Goal: Contribute content: Contribute content

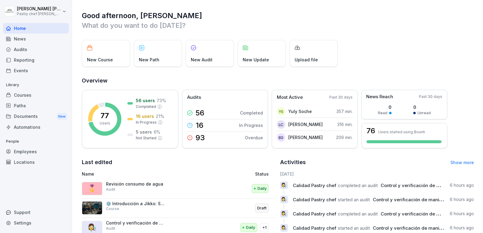
click at [57, 86] on p "Library" at bounding box center [36, 85] width 66 height 10
click at [44, 91] on div "Courses" at bounding box center [36, 95] width 66 height 11
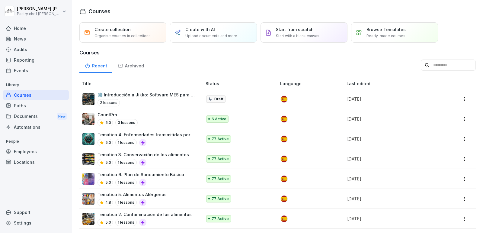
click at [295, 35] on p "Start with a blank canvas" at bounding box center [297, 35] width 43 height 5
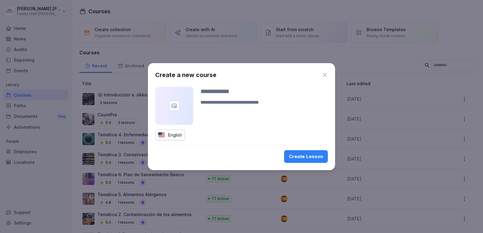
click at [235, 96] on div at bounding box center [263, 100] width 127 height 27
click at [244, 90] on input at bounding box center [263, 91] width 127 height 9
type input "**********"
click at [175, 135] on div "English" at bounding box center [170, 135] width 30 height 11
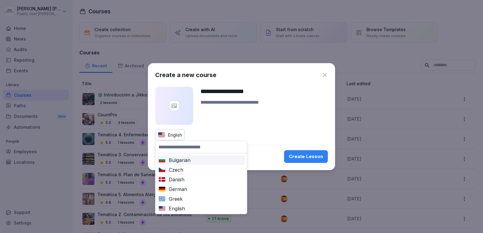
type input "*"
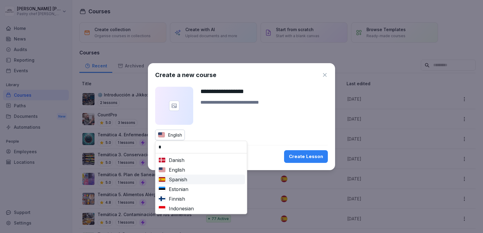
click at [192, 181] on div "Spanish" at bounding box center [200, 179] width 85 height 7
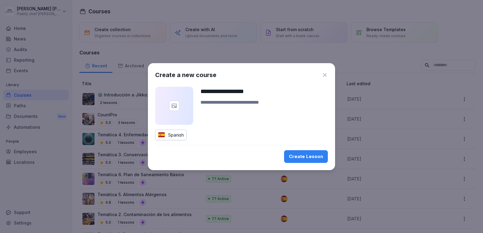
click at [310, 158] on div "Create Lesson" at bounding box center [306, 156] width 34 height 7
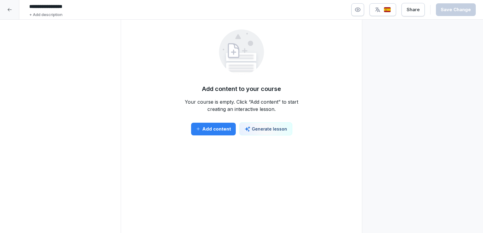
click at [261, 128] on p "Generate lesson" at bounding box center [269, 129] width 35 height 6
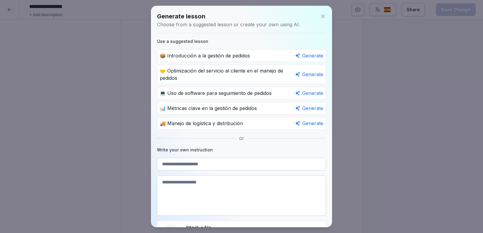
scroll to position [34, 0]
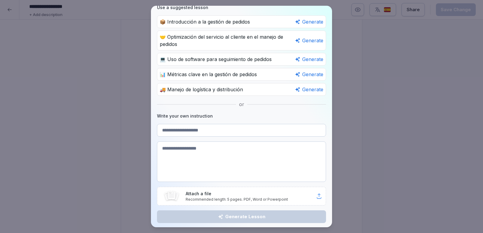
click at [280, 197] on p "Recommended length: 5 pages. PDF, Word or Powerpoint" at bounding box center [251, 199] width 130 height 5
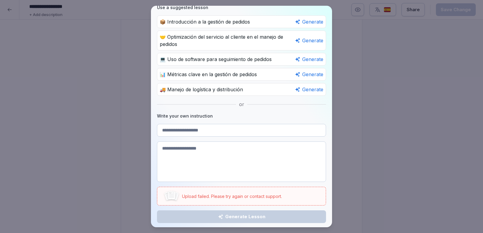
click at [247, 196] on p "Upload failed. Please try again or contact support." at bounding box center [232, 196] width 100 height 6
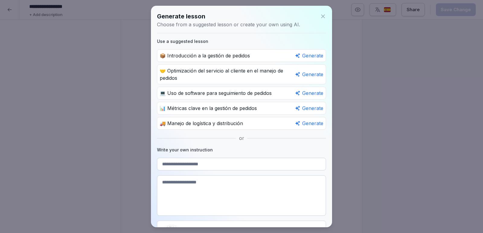
click at [323, 12] on div "Generate lesson" at bounding box center [241, 16] width 169 height 9
click at [322, 18] on icon at bounding box center [323, 16] width 6 height 6
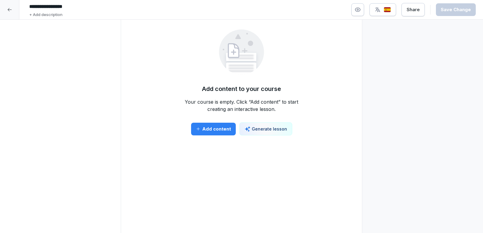
click at [265, 124] on button "Generate lesson" at bounding box center [265, 128] width 53 height 13
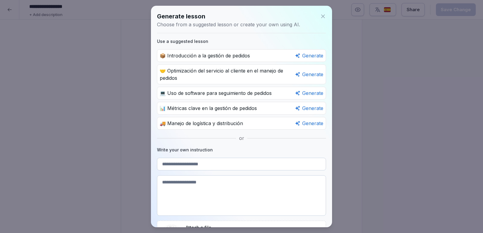
scroll to position [34, 0]
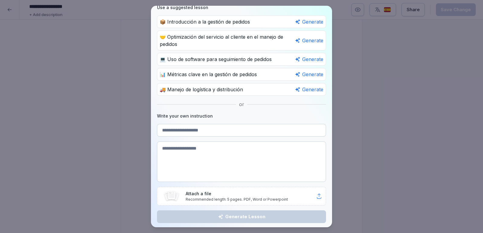
click at [305, 197] on p "Recommended length: 5 pages. PDF, Word or Powerpoint" at bounding box center [251, 199] width 130 height 5
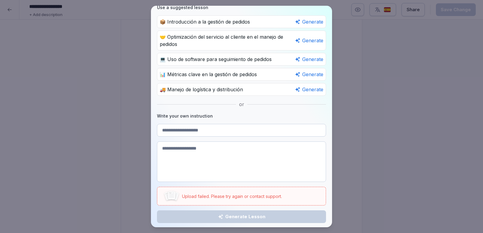
click at [207, 129] on input at bounding box center [241, 130] width 169 height 13
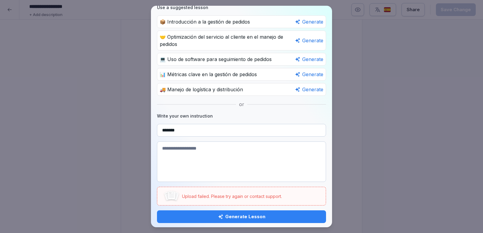
type input "*******"
click at [242, 216] on div "Generate Lesson" at bounding box center [241, 216] width 159 height 7
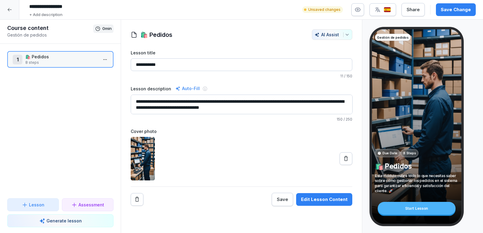
click at [80, 59] on p "🛍️ Pedidos" at bounding box center [61, 56] width 72 height 6
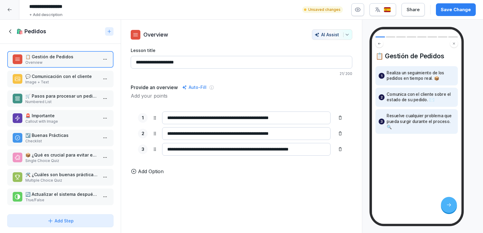
click at [63, 79] on p "Image + Text" at bounding box center [61, 81] width 72 height 5
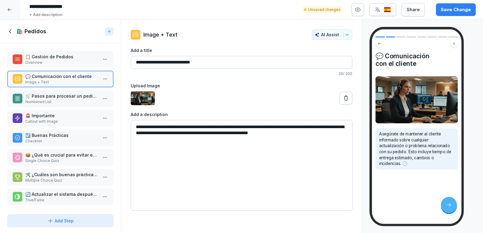
click at [48, 137] on p "☑️ Buenas Prácticas" at bounding box center [61, 135] width 72 height 6
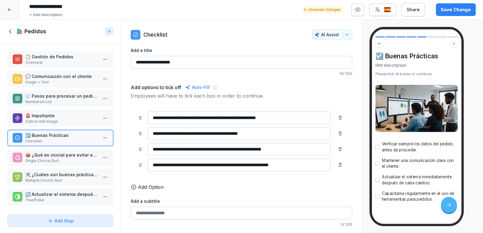
click at [48, 197] on p "True/False" at bounding box center [61, 199] width 72 height 5
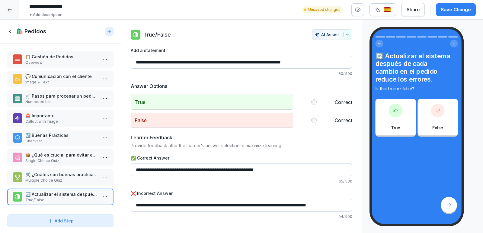
click at [52, 175] on p "🛠️ ¿Cuáles son buenas prácticas al gestionar pedidos? Selecciona todas las que …" at bounding box center [61, 174] width 72 height 6
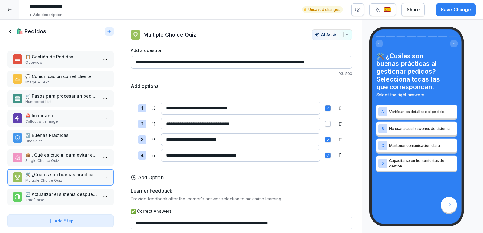
click at [57, 78] on p "💬 Comunicación con el cliente" at bounding box center [61, 76] width 72 height 6
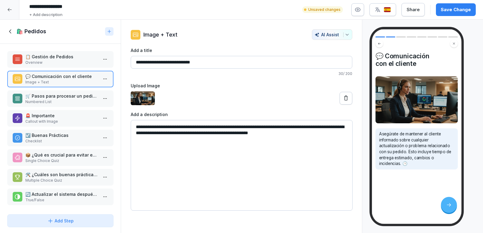
click at [58, 65] on div "📋 Gestión de Pedidos Overview" at bounding box center [60, 59] width 106 height 17
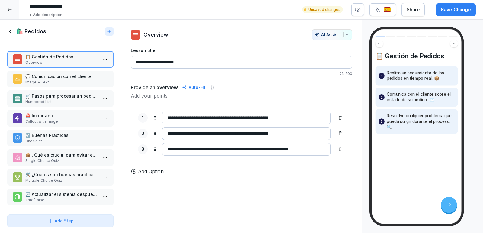
click at [51, 81] on p "Image + Text" at bounding box center [61, 81] width 72 height 5
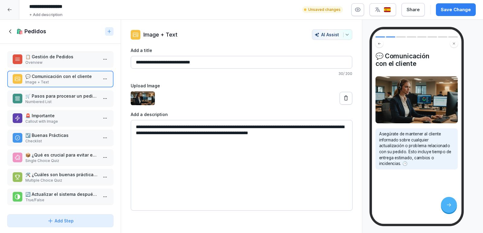
click at [48, 95] on p "🛒 Pasos para procesar un pedido" at bounding box center [61, 96] width 72 height 6
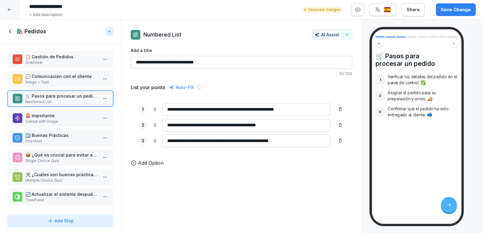
click at [48, 111] on div "🚨 Importante Callout with Image" at bounding box center [60, 118] width 106 height 17
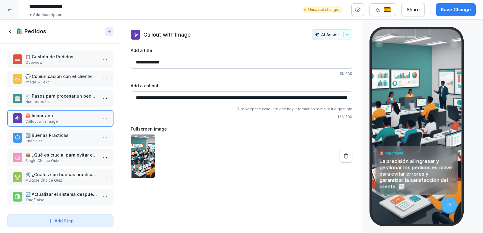
click at [48, 126] on div "📋 Gestión de Pedidos Overview 💬 Comunicación con el cliente Image + Text 🛒 Paso…" at bounding box center [60, 128] width 121 height 168
click at [47, 135] on p "☑️ Buenas Prácticas" at bounding box center [61, 135] width 72 height 6
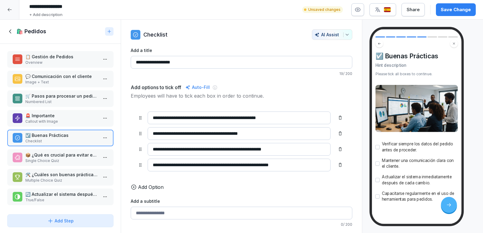
click at [54, 153] on p "📦 ¿Qué es crucial para evitar errores al gestionar pedidos?" at bounding box center [61, 155] width 72 height 6
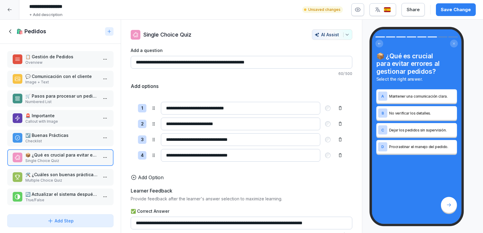
click at [54, 178] on p "Multiple Choice Quiz" at bounding box center [61, 180] width 72 height 5
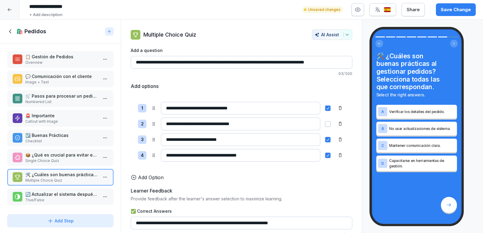
click at [52, 192] on p "🔄 Actualizar el sistema después de cada cambio en el pedido reduce los errores." at bounding box center [61, 194] width 72 height 6
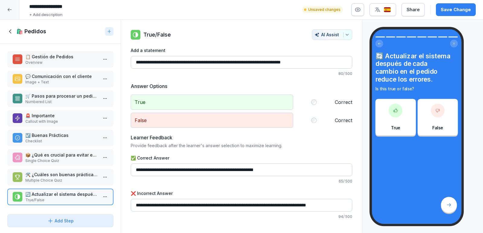
click at [16, 32] on div "🛍️ Pedidos" at bounding box center [54, 31] width 95 height 7
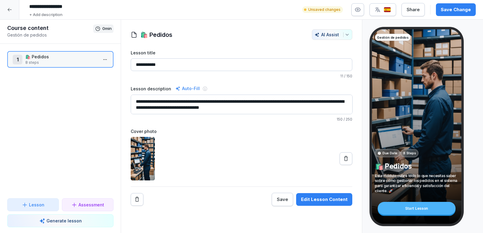
click at [56, 60] on p "8 steps" at bounding box center [61, 62] width 72 height 5
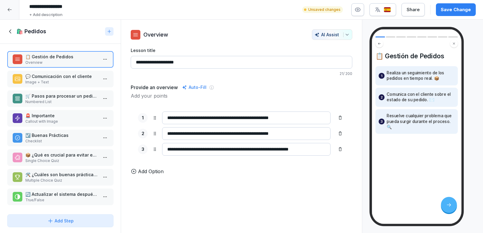
click at [14, 34] on div "🛍️ Pedidos" at bounding box center [54, 31] width 95 height 7
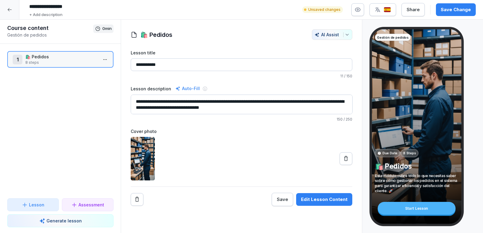
click at [37, 201] on button "Lesson" at bounding box center [33, 204] width 52 height 13
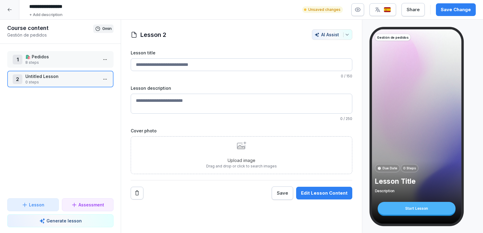
click at [231, 154] on div "Upload image Drag and drop or click to search images" at bounding box center [241, 154] width 71 height 27
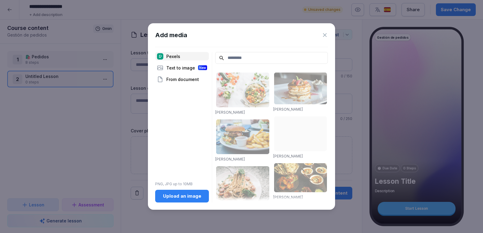
click at [322, 37] on icon at bounding box center [325, 35] width 6 height 6
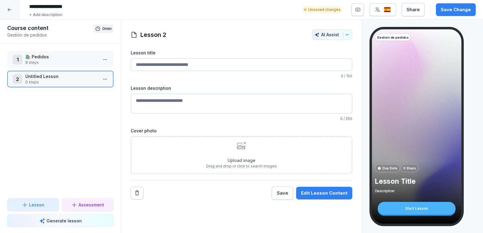
click at [77, 62] on p "8 steps" at bounding box center [61, 62] width 72 height 5
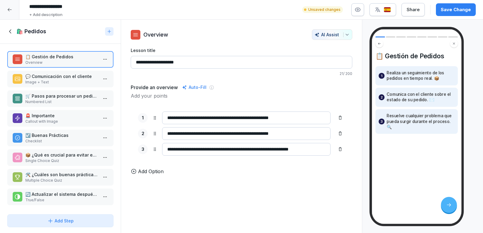
click at [11, 31] on icon at bounding box center [10, 31] width 7 height 7
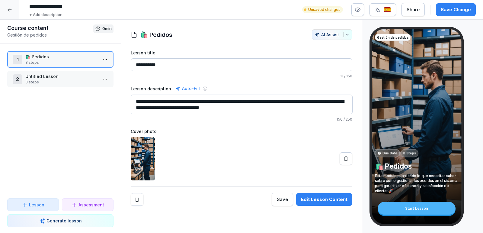
click at [9, 9] on icon at bounding box center [9, 9] width 5 height 5
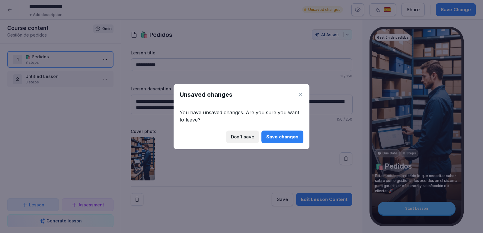
click at [249, 136] on div "Don't save" at bounding box center [242, 136] width 23 height 7
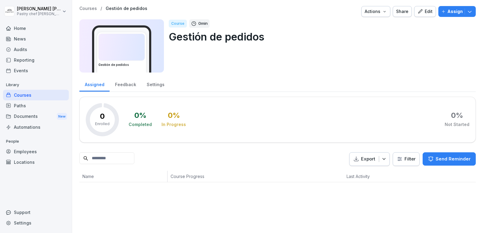
click at [33, 98] on div "Courses" at bounding box center [36, 95] width 66 height 11
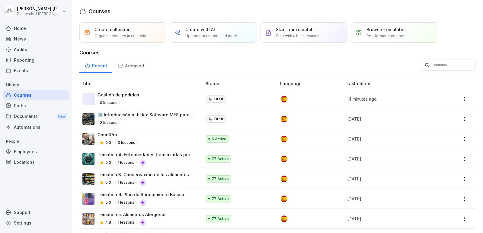
click at [465, 101] on html "Nicolás Quintero Pastry chef Pastelería y Cocina gourmet Home News Audits Repor…" at bounding box center [241, 116] width 483 height 233
click at [433, 158] on div "Delete" at bounding box center [427, 157] width 13 height 6
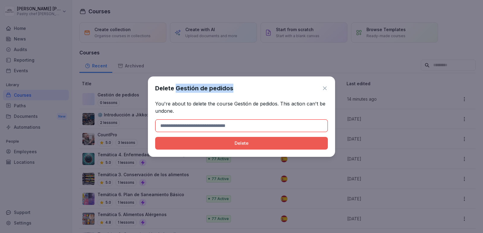
drag, startPoint x: 175, startPoint y: 87, endPoint x: 234, endPoint y: 88, distance: 58.3
click at [234, 88] on div "Delete Gestión de pedidos" at bounding box center [241, 88] width 173 height 9
copy h1 "Gestión de pedidos"
click at [214, 126] on input at bounding box center [241, 125] width 173 height 13
paste input "**********"
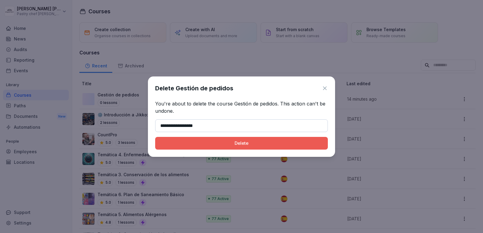
type input "**********"
click at [236, 147] on button "Delete" at bounding box center [241, 143] width 173 height 13
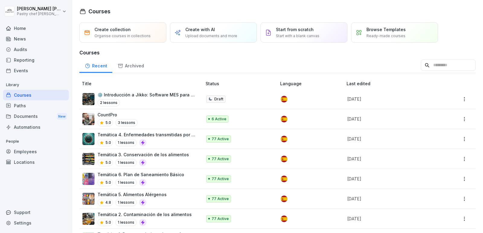
click at [32, 152] on div "Employees" at bounding box center [36, 151] width 66 height 11
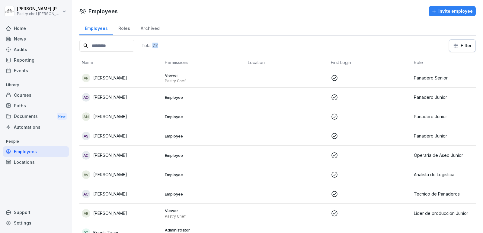
drag, startPoint x: 159, startPoint y: 45, endPoint x: 184, endPoint y: 46, distance: 24.2
click at [184, 46] on div "Total: 77 Filter" at bounding box center [277, 45] width 396 height 13
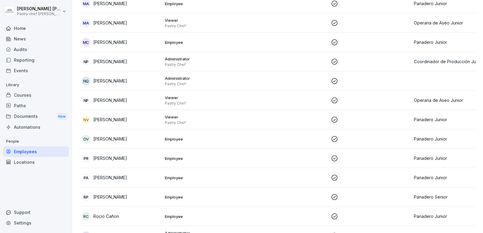
scroll to position [1333, 0]
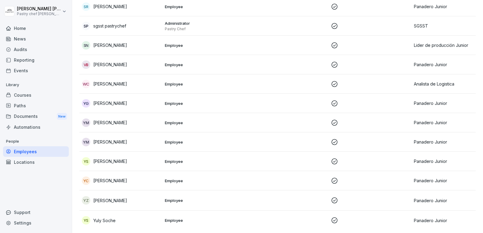
click at [27, 123] on div "Automations" at bounding box center [36, 127] width 66 height 11
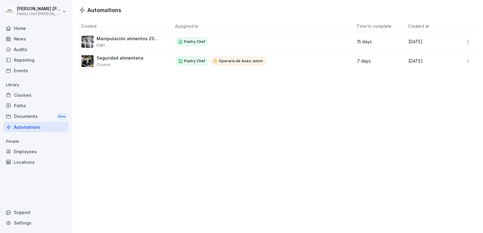
click at [30, 91] on div "Courses" at bounding box center [36, 95] width 66 height 11
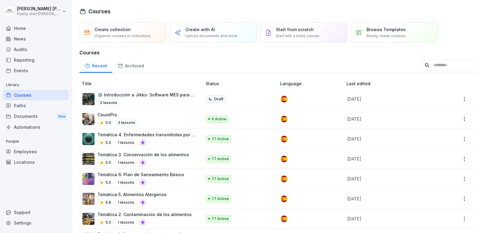
click at [42, 55] on div "Reporting" at bounding box center [36, 60] width 66 height 11
click at [36, 93] on div "Courses" at bounding box center [36, 95] width 66 height 11
click at [130, 114] on p "CountPro" at bounding box center [118, 114] width 40 height 6
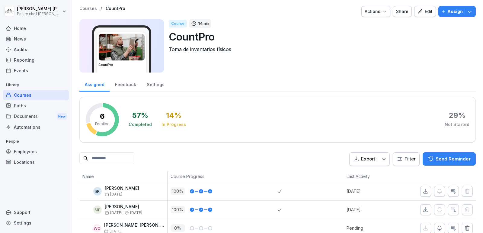
scroll to position [64, 0]
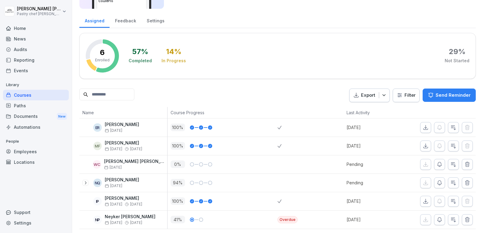
click at [86, 180] on icon at bounding box center [85, 182] width 5 height 5
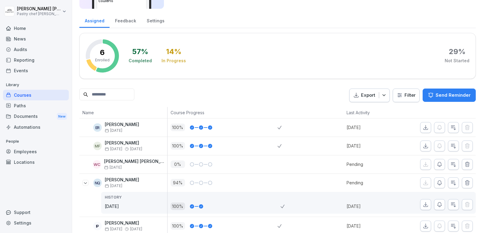
click at [86, 180] on icon at bounding box center [85, 182] width 5 height 5
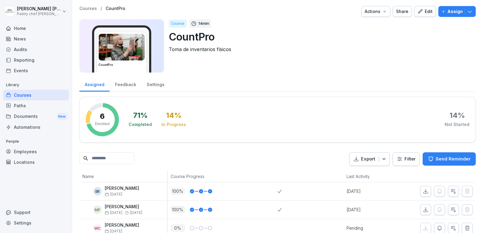
scroll to position [64, 0]
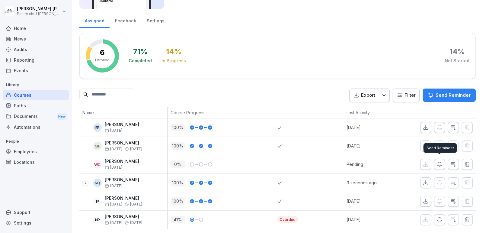
click at [437, 159] on button "button" at bounding box center [439, 164] width 11 height 11
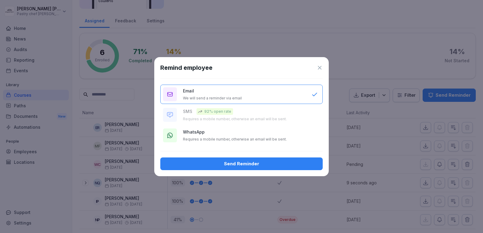
click at [258, 134] on div "WhatsApp Requires a mobile number, otherwise an email will be sent." at bounding box center [244, 135] width 123 height 13
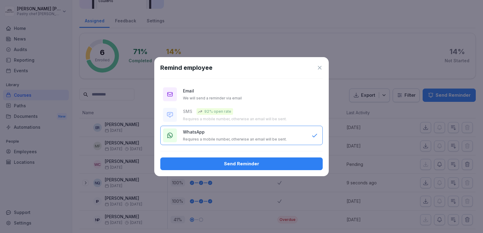
click at [320, 67] on icon at bounding box center [320, 68] width 6 height 6
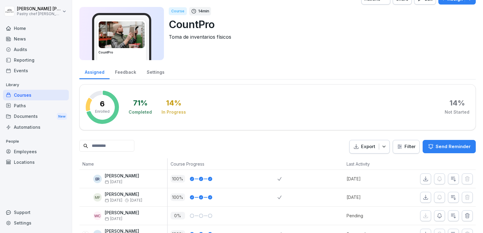
scroll to position [8, 0]
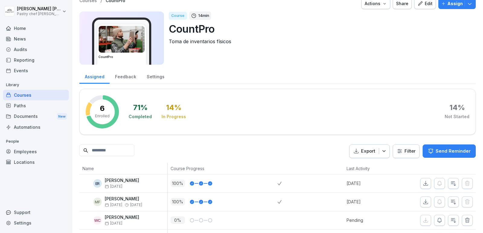
click at [407, 200] on div at bounding box center [437, 202] width 77 height 18
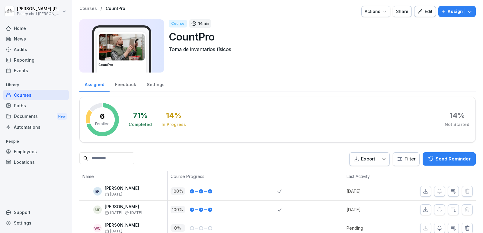
scroll to position [64, 0]
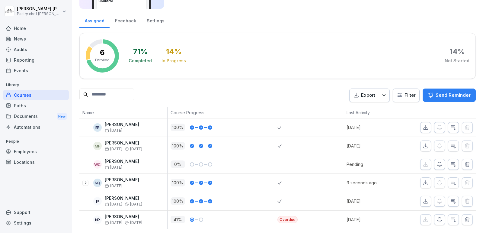
click at [21, 98] on div "Courses" at bounding box center [36, 95] width 66 height 11
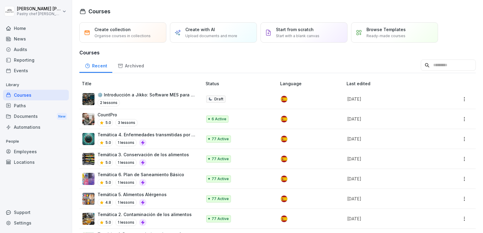
click at [297, 34] on p "Start with a blank canvas" at bounding box center [297, 35] width 43 height 5
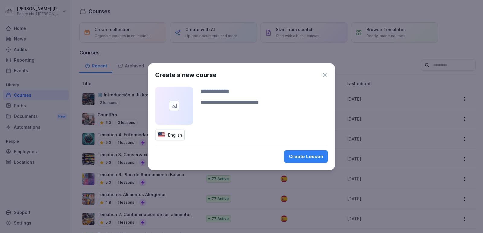
click at [230, 91] on input at bounding box center [263, 91] width 127 height 9
type input "*"
type input "**********"
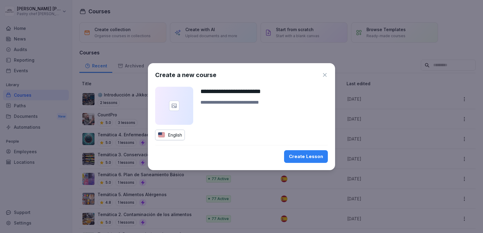
click at [179, 136] on div "English" at bounding box center [170, 135] width 30 height 11
type input "***"
click at [197, 160] on div "Spanish" at bounding box center [182, 159] width 48 height 7
click at [319, 158] on div "Create Lesson" at bounding box center [306, 156] width 34 height 7
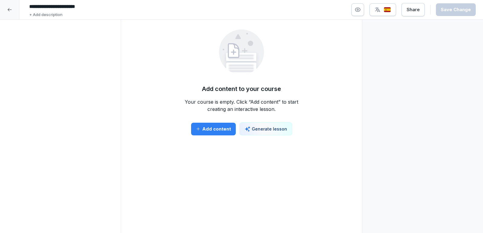
click at [261, 129] on p "Generate lesson" at bounding box center [269, 129] width 35 height 6
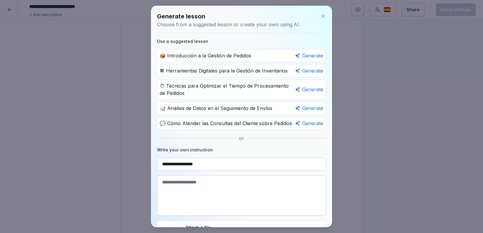
scroll to position [34, 0]
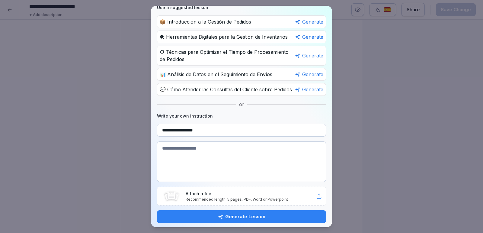
type input "**********"
click at [230, 192] on p "Attach a file" at bounding box center [251, 193] width 130 height 6
click at [249, 215] on div "Generate Lesson" at bounding box center [241, 216] width 159 height 7
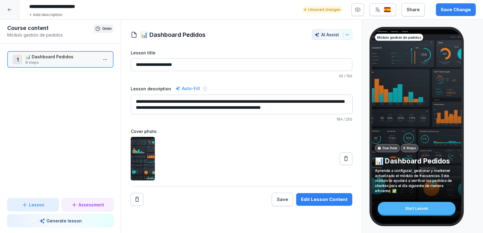
click at [35, 208] on button "Lesson" at bounding box center [33, 204] width 52 height 13
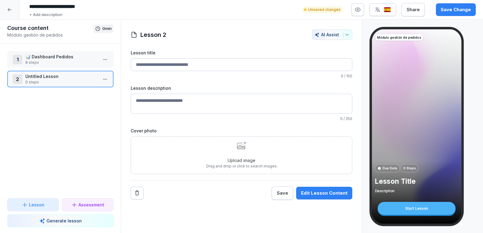
click at [104, 78] on html "**********" at bounding box center [241, 116] width 483 height 233
click at [40, 100] on html "**********" at bounding box center [241, 116] width 483 height 233
click at [105, 76] on html "**********" at bounding box center [241, 116] width 483 height 233
click at [83, 125] on div "Delete" at bounding box center [82, 124] width 51 height 11
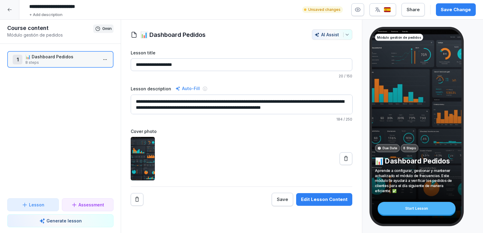
click at [33, 204] on p "Lesson" at bounding box center [36, 204] width 15 height 6
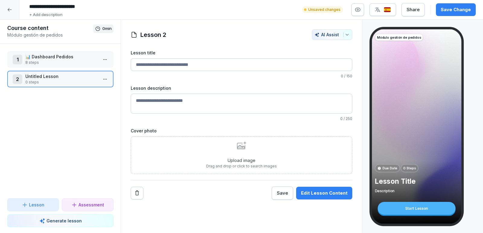
click at [105, 82] on html "**********" at bounding box center [241, 116] width 483 height 233
click at [85, 126] on div "Delete" at bounding box center [82, 124] width 51 height 11
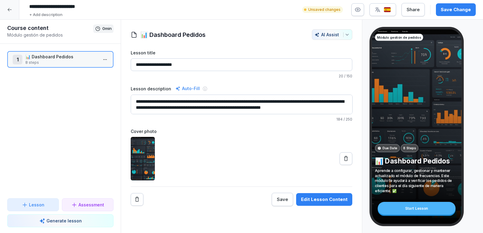
click at [58, 62] on p "8 steps" at bounding box center [61, 62] width 72 height 5
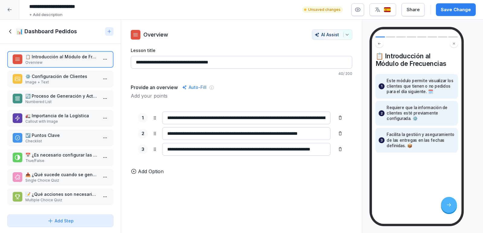
click at [63, 83] on p "Image + Text" at bounding box center [61, 81] width 72 height 5
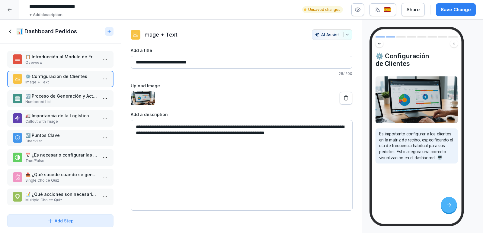
click at [62, 91] on div "🔄 Proceso de Generación y Actualización Numbered List" at bounding box center [60, 98] width 106 height 17
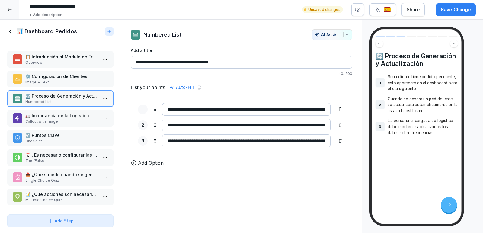
click at [73, 76] on p "⚙️ Configuración de Clientes" at bounding box center [61, 76] width 72 height 6
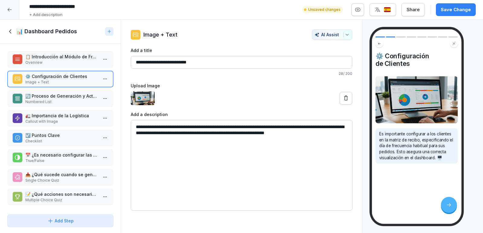
click at [70, 90] on div "🔄 Proceso de Generación y Actualización Numbered List" at bounding box center [60, 98] width 106 height 17
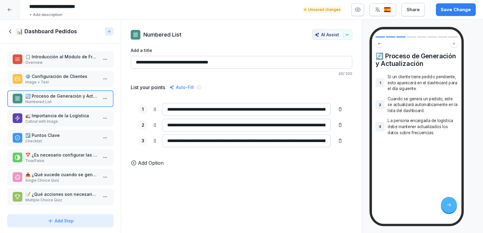
click at [64, 110] on div "🚛 Importancia de la Logística Callout with Image" at bounding box center [60, 118] width 106 height 17
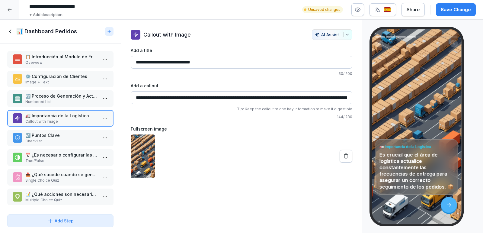
click at [59, 136] on p "☑️ Puntos Clave" at bounding box center [61, 135] width 72 height 6
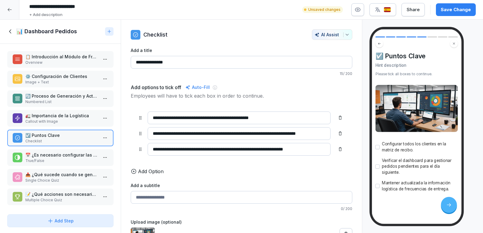
click at [58, 159] on p "True/False" at bounding box center [61, 160] width 72 height 5
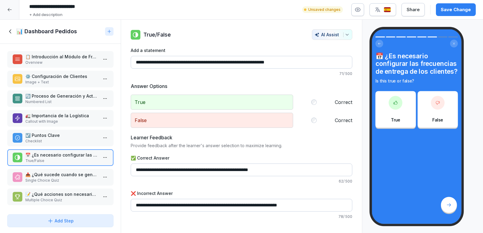
click at [56, 181] on p "Single Choice Quiz" at bounding box center [61, 180] width 72 height 5
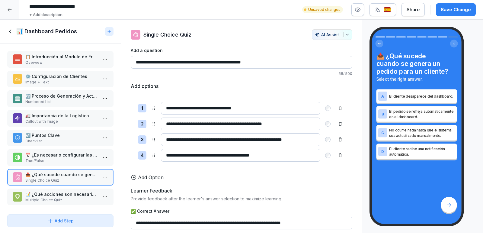
click at [54, 193] on p "📝 ¿Qué acciones son necesarias para gestionar el módulo de frecuencias?" at bounding box center [61, 194] width 72 height 6
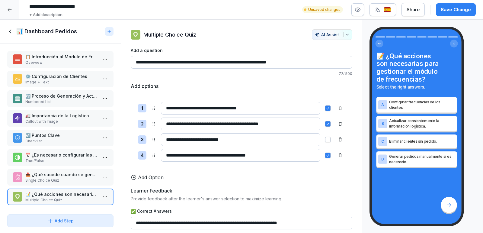
click at [77, 58] on p "📋 Introducción al Módulo de Frecuencias" at bounding box center [61, 56] width 72 height 6
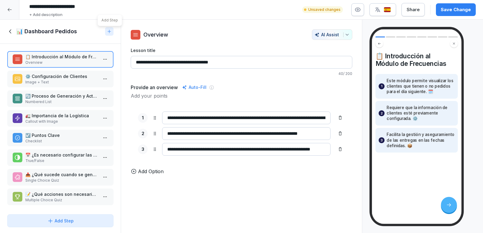
click at [112, 28] on div at bounding box center [109, 31] width 8 height 8
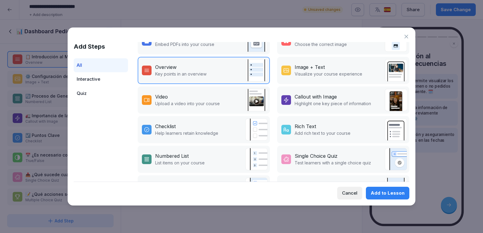
scroll to position [74, 0]
click at [212, 93] on div "Video" at bounding box center [187, 96] width 65 height 7
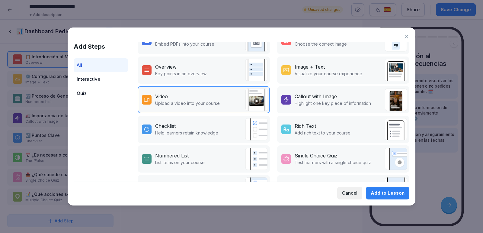
click at [377, 189] on button "Add to Lesson" at bounding box center [387, 193] width 43 height 13
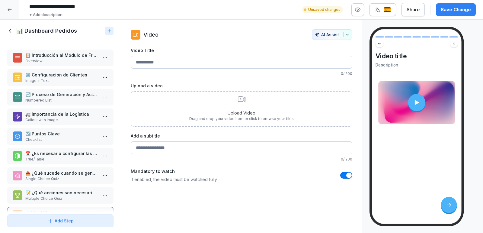
click at [258, 110] on p "Upload Video" at bounding box center [241, 113] width 104 height 6
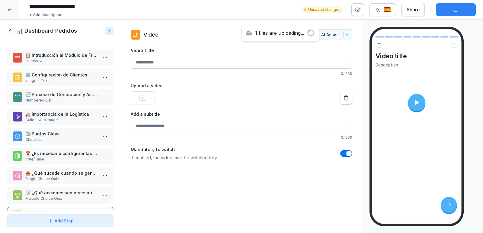
click at [164, 59] on input "Video Title" at bounding box center [242, 62] width 222 height 13
type input "*"
type input "**********"
click at [179, 85] on label "Upload a video" at bounding box center [242, 85] width 222 height 6
click at [173, 127] on input "Add a subtitle" at bounding box center [242, 126] width 222 height 13
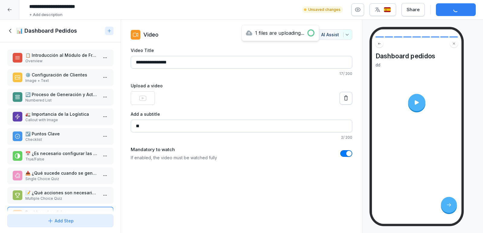
type input "*"
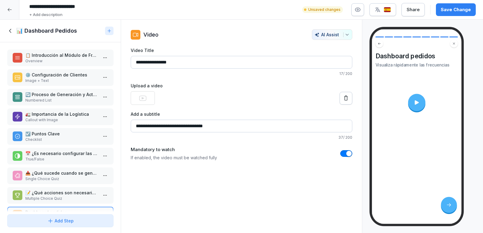
type input "**********"
click at [205, 189] on div "**********" at bounding box center [242, 126] width 242 height 213
click at [81, 78] on p "Image + Text" at bounding box center [61, 80] width 72 height 5
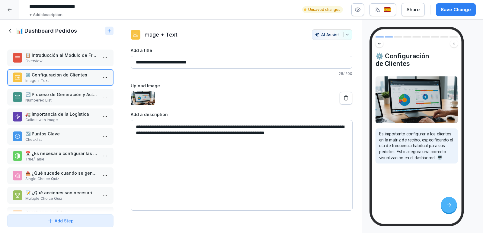
click at [62, 91] on p "🔄 Proceso de Generación y Actualización" at bounding box center [61, 94] width 72 height 6
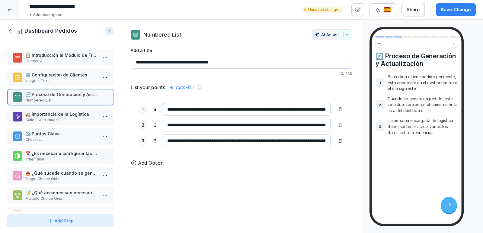
click at [74, 114] on p "🚛 Importancia de la Logística" at bounding box center [61, 114] width 72 height 6
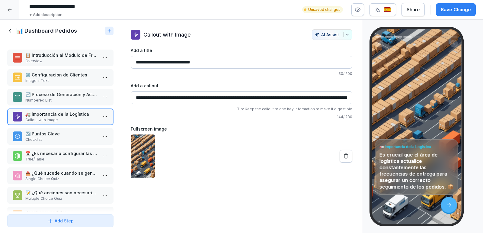
click at [108, 117] on html "**********" at bounding box center [241, 116] width 483 height 233
click at [85, 151] on div "Delete" at bounding box center [82, 150] width 51 height 11
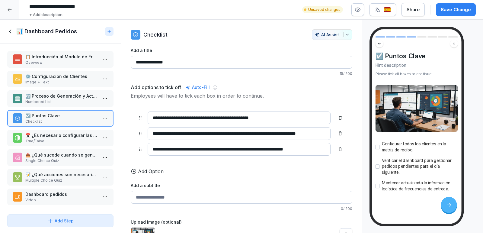
click at [61, 141] on p "True/False" at bounding box center [61, 140] width 72 height 5
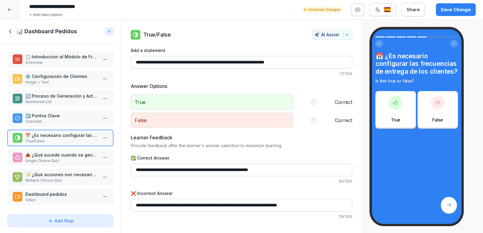
click at [59, 158] on p "Single Choice Quiz" at bounding box center [61, 160] width 72 height 5
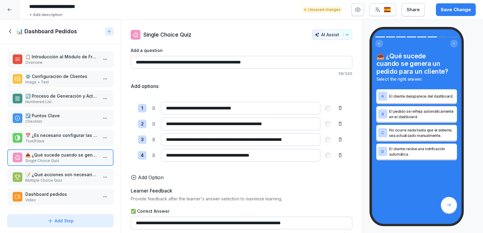
click at [60, 181] on p "Multiple Choice Quiz" at bounding box center [61, 180] width 72 height 5
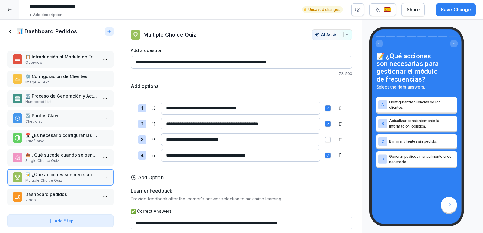
click at [72, 107] on div "📋 Introducción al Módulo de Frecuencias Overview ⚙️ Configuración de Clientes I…" at bounding box center [60, 128] width 121 height 168
click at [47, 100] on p "Numbered List" at bounding box center [61, 101] width 72 height 5
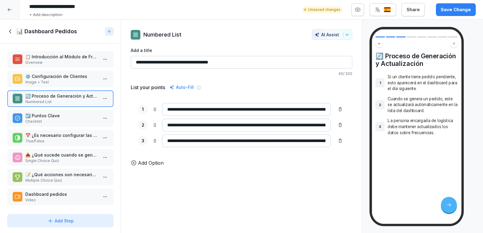
click at [103, 101] on html "**********" at bounding box center [241, 116] width 483 height 233
click at [90, 133] on div "Delete" at bounding box center [82, 132] width 51 height 11
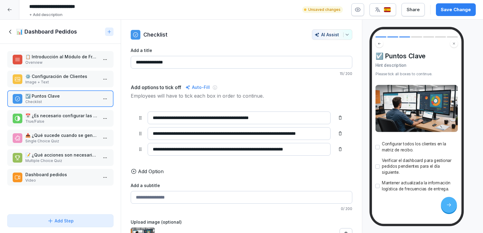
click at [79, 77] on p "⚙️ Configuración de Clientes" at bounding box center [61, 76] width 72 height 6
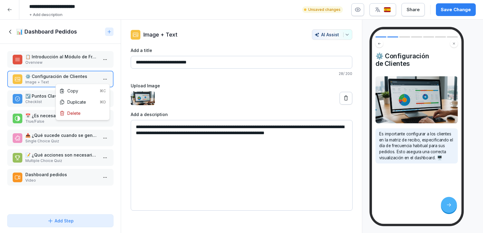
click at [107, 78] on html "**********" at bounding box center [241, 116] width 483 height 233
click at [91, 114] on div "Delete" at bounding box center [82, 112] width 51 height 11
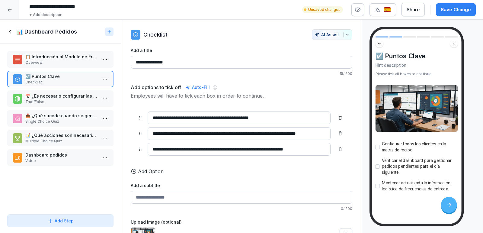
click at [49, 93] on p "📅 ¿Es necesario configurar las frecuencias de entrega de los clientes?" at bounding box center [61, 96] width 72 height 6
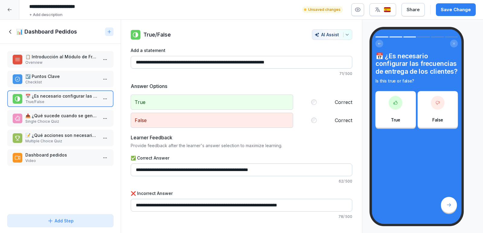
click at [49, 120] on p "Single Choice Quiz" at bounding box center [61, 121] width 72 height 5
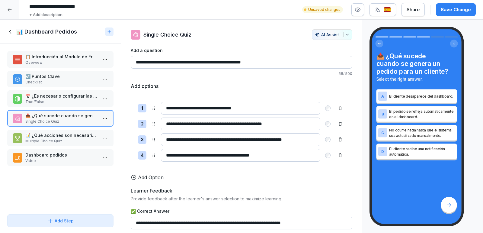
click at [43, 137] on p "📝 ¿Qué acciones son necesarias para gestionar el módulo de frecuencias?" at bounding box center [61, 135] width 72 height 6
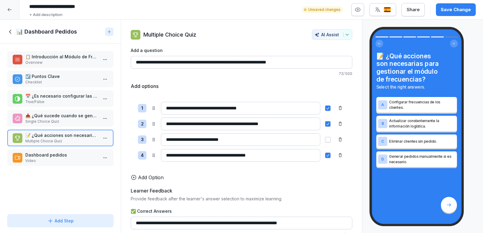
click at [39, 161] on p "Video" at bounding box center [61, 160] width 72 height 5
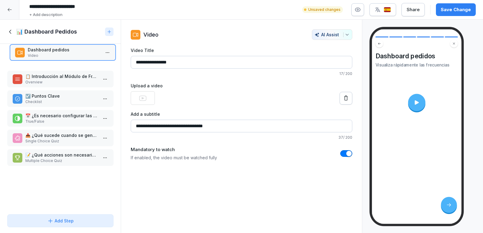
drag, startPoint x: 53, startPoint y: 158, endPoint x: 55, endPoint y: 53, distance: 105.1
click at [55, 53] on p "Video" at bounding box center [64, 55] width 72 height 5
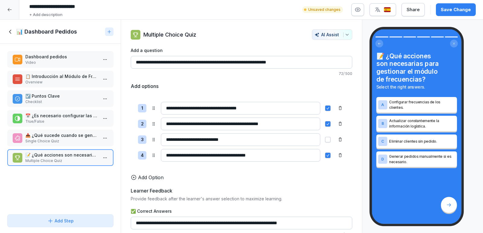
click at [75, 56] on p "Dashboard pedidos" at bounding box center [61, 56] width 72 height 6
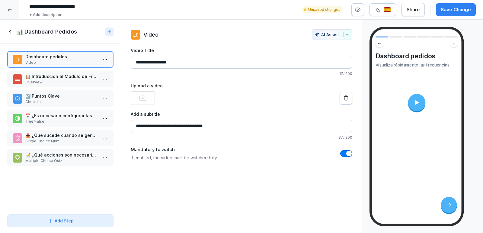
click at [447, 13] on button "Save Change" at bounding box center [456, 9] width 40 height 13
click at [8, 32] on icon at bounding box center [10, 31] width 7 height 7
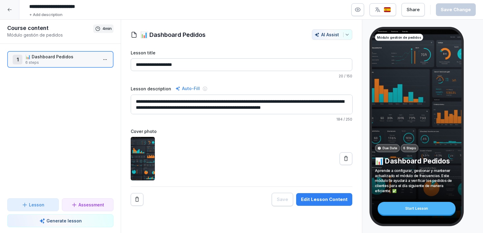
click at [61, 61] on p "6 steps" at bounding box center [61, 62] width 72 height 5
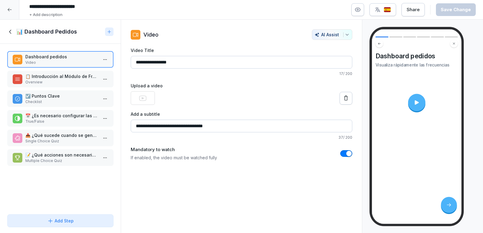
click at [12, 32] on icon at bounding box center [10, 31] width 7 height 7
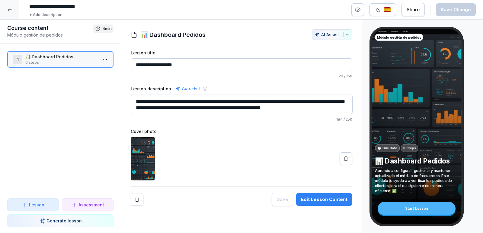
click at [30, 202] on p "Lesson" at bounding box center [36, 204] width 15 height 6
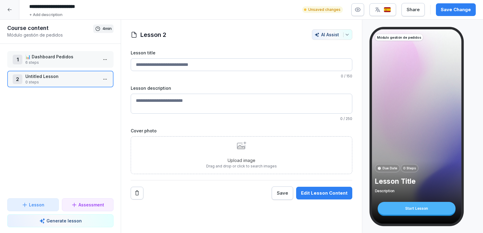
click at [109, 80] on html "**********" at bounding box center [241, 116] width 483 height 233
click at [83, 123] on div "Delete" at bounding box center [82, 124] width 51 height 11
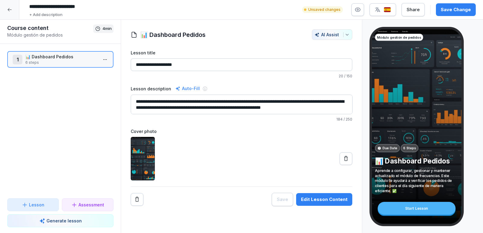
click at [60, 220] on p "Generate lesson" at bounding box center [63, 220] width 35 height 6
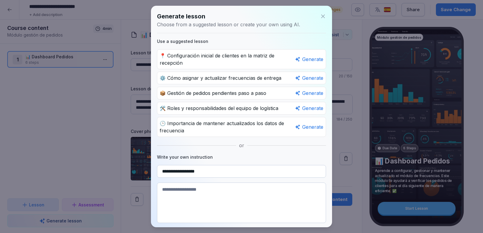
scroll to position [41, 0]
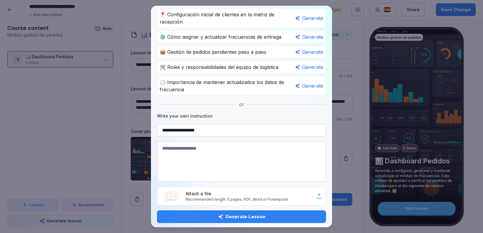
type input "**********"
click at [235, 191] on p "Attach a file" at bounding box center [251, 193] width 130 height 6
click at [234, 214] on div "Generate Lesson" at bounding box center [241, 216] width 159 height 7
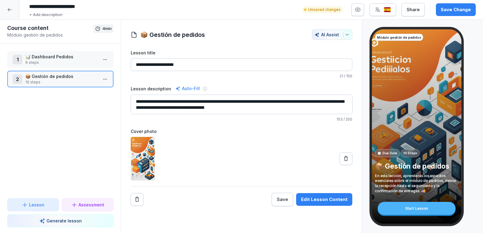
click at [55, 77] on p "📦 Gestión de pedidos" at bounding box center [61, 76] width 72 height 6
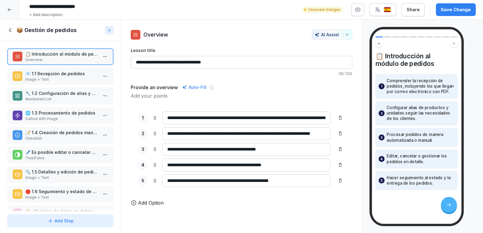
click at [69, 225] on button "Add Step" at bounding box center [60, 220] width 106 height 13
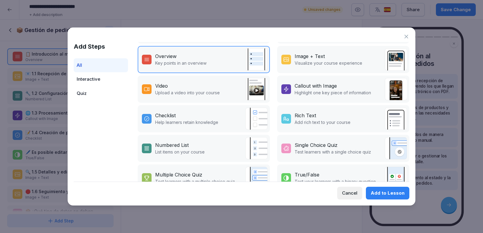
scroll to position [98, 0]
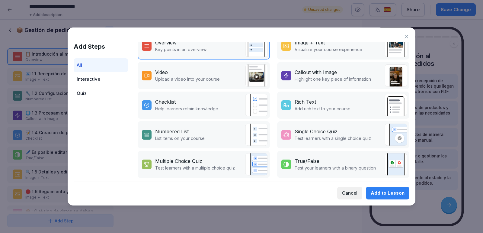
click at [203, 72] on div "Video" at bounding box center [187, 72] width 65 height 7
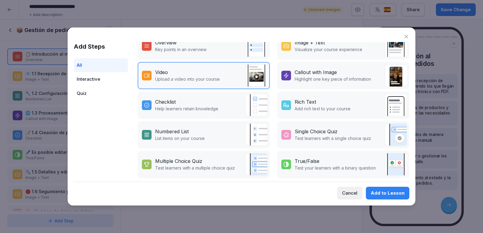
click at [228, 82] on div "Video Upload a video into your course" at bounding box center [204, 75] width 132 height 27
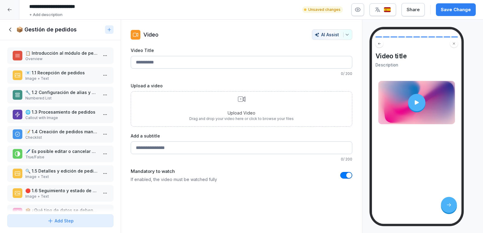
click at [239, 97] on icon at bounding box center [241, 99] width 7 height 5
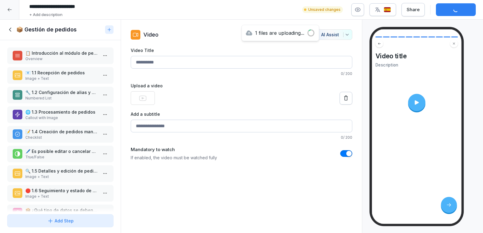
click at [172, 59] on input "Video Title" at bounding box center [242, 62] width 222 height 13
type input "*"
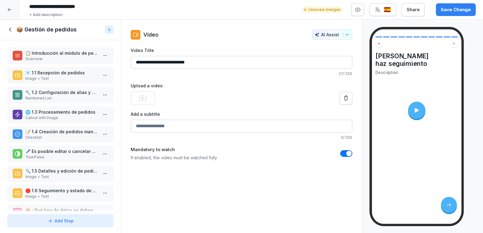
type input "**********"
click at [178, 124] on input "Add a subtitle" at bounding box center [242, 126] width 222 height 13
type input "*"
type input "**********"
click at [419, 109] on icon at bounding box center [417, 110] width 6 height 6
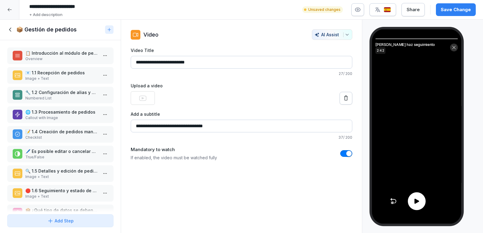
click at [418, 198] on icon at bounding box center [416, 200] width 7 height 7
click at [416, 201] on icon at bounding box center [416, 201] width 3 height 5
click at [64, 53] on p "📋 Introducción al módulo de pedidos" at bounding box center [61, 53] width 72 height 6
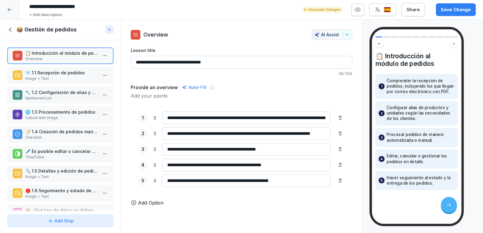
click at [72, 74] on p "📧 1.1 Recepción de pedidos" at bounding box center [61, 72] width 72 height 6
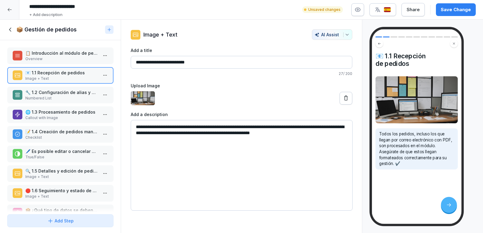
click at [61, 97] on p "Numbered List" at bounding box center [61, 97] width 72 height 5
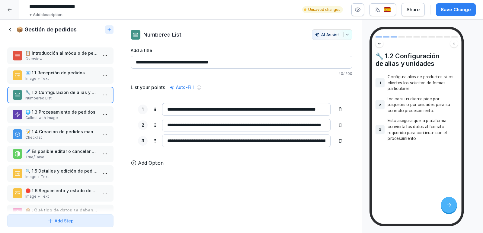
click at [57, 109] on p "🌐 1.3 Procesamiento de pedidos" at bounding box center [61, 112] width 72 height 6
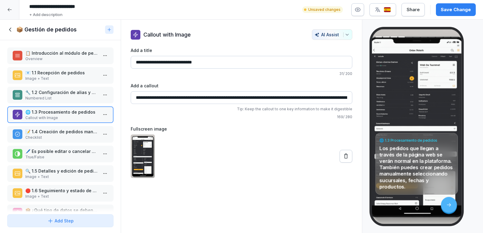
click at [51, 133] on p "📝 1.4 Creación de pedidos manuales" at bounding box center [61, 131] width 72 height 6
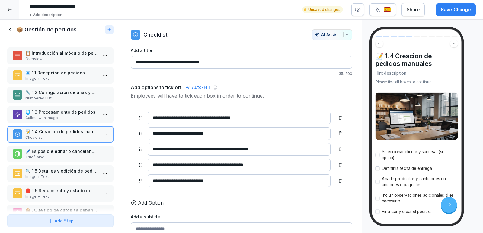
click at [106, 134] on html "**********" at bounding box center [241, 116] width 483 height 233
click at [84, 168] on div "Delete" at bounding box center [82, 167] width 51 height 11
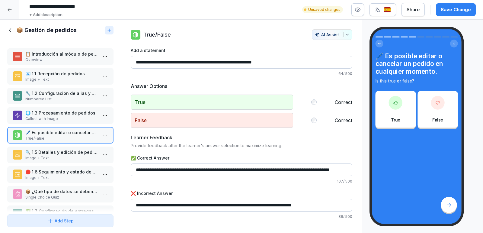
scroll to position [36, 0]
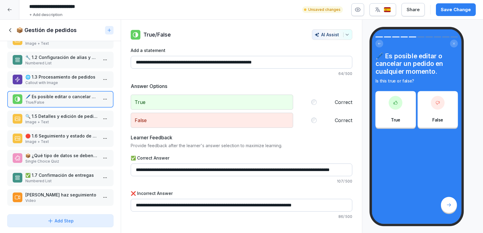
click at [59, 117] on p "🔍 1.5 Detalles y edición de pedidos" at bounding box center [61, 116] width 72 height 6
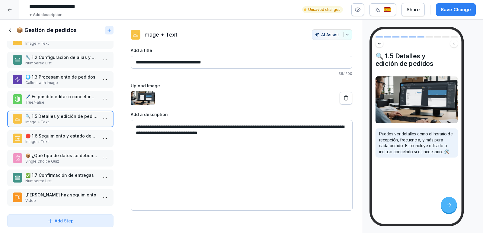
click at [104, 115] on html "**********" at bounding box center [241, 116] width 483 height 233
click at [81, 150] on div "Delete" at bounding box center [82, 152] width 51 height 11
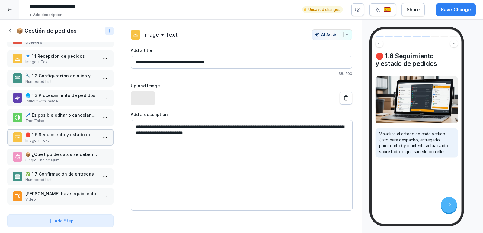
scroll to position [18, 0]
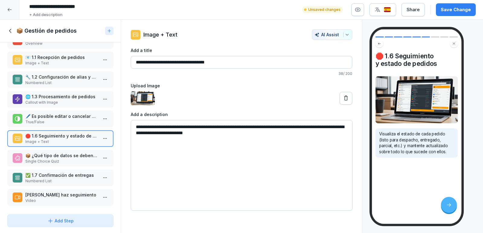
click at [106, 138] on html "**********" at bounding box center [241, 116] width 483 height 233
click at [82, 171] on div "Delete" at bounding box center [82, 171] width 51 height 11
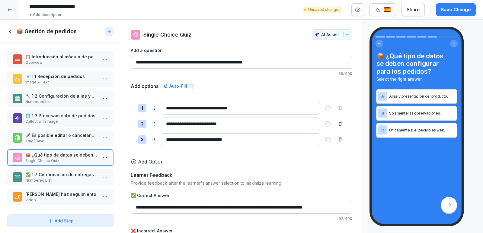
click at [264, 62] on input "**********" at bounding box center [242, 62] width 222 height 13
type input "**********"
click at [270, 87] on div "Add options Auto-Fill" at bounding box center [242, 85] width 222 height 7
click at [75, 174] on p "✅ 1.7 Confirmación de entregas" at bounding box center [61, 174] width 72 height 6
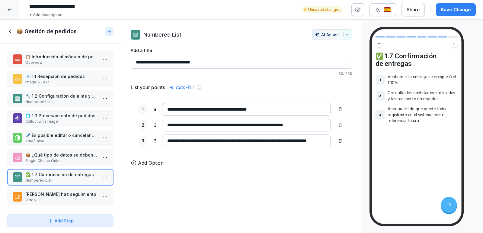
click at [105, 176] on html "**********" at bounding box center [241, 116] width 483 height 233
click at [76, 208] on div "Delete" at bounding box center [69, 211] width 21 height 6
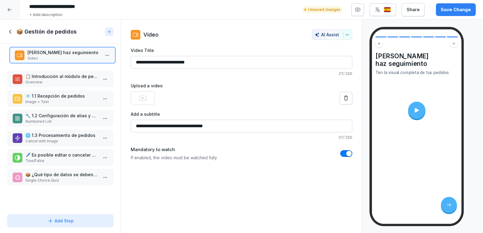
drag, startPoint x: 69, startPoint y: 177, endPoint x: 71, endPoint y: 55, distance: 122.0
click at [71, 55] on div "[PERSON_NAME] haz seguimiento Video" at bounding box center [63, 55] width 72 height 12
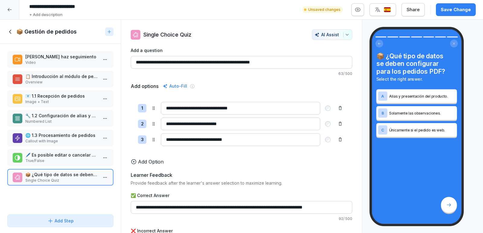
click at [61, 71] on div "📋 Introducción al módulo de pedidos Overview" at bounding box center [60, 79] width 106 height 17
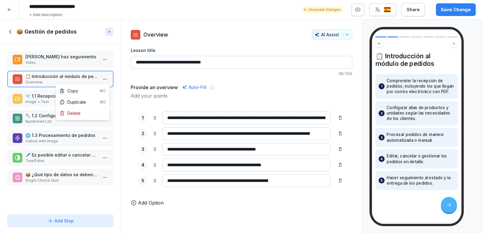
click at [108, 82] on html "**********" at bounding box center [241, 116] width 483 height 233
click at [82, 116] on div "Delete" at bounding box center [82, 112] width 51 height 11
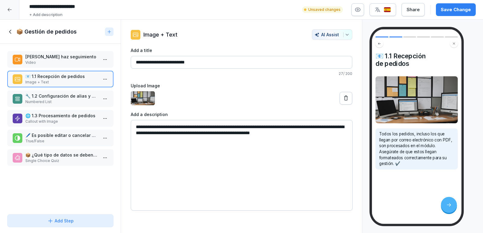
click at [103, 79] on html "**********" at bounding box center [241, 116] width 483 height 233
click at [85, 114] on div "Delete" at bounding box center [82, 112] width 51 height 11
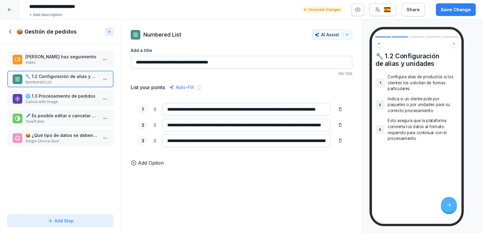
click at [57, 99] on p "Callout with Image" at bounding box center [61, 101] width 72 height 5
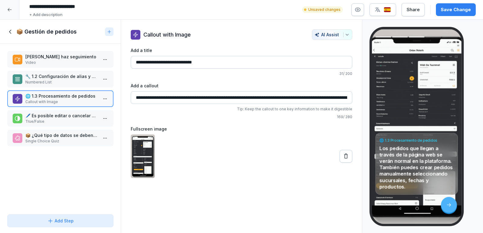
click at [49, 118] on p "🖊️ Es posible editar o cancelar un pedido en cualquier momento." at bounding box center [61, 115] width 72 height 6
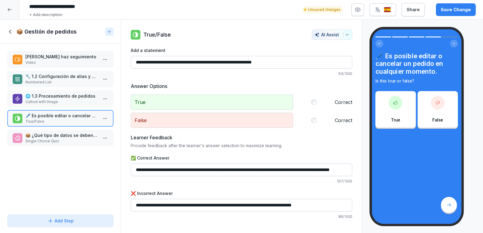
click at [45, 136] on p "📦 ¿Qué tipo de datos se deben configurar para los pedidos PDF?" at bounding box center [61, 135] width 72 height 6
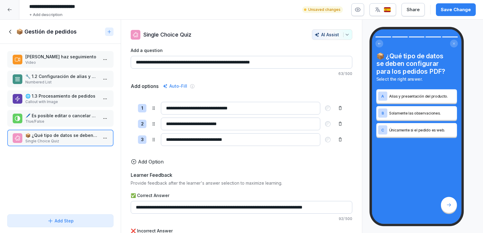
click at [51, 111] on div "🖊️ Es posible editar o cancelar un pedido en cualquier momento. True/False" at bounding box center [60, 118] width 106 height 17
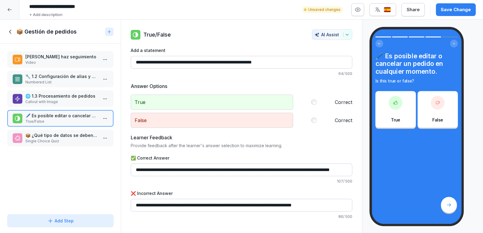
click at [61, 79] on p "🔧 1.2 Configuración de alias y unidades" at bounding box center [61, 76] width 72 height 6
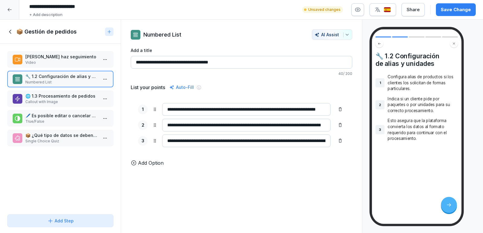
click at [71, 61] on p "Video" at bounding box center [61, 62] width 72 height 5
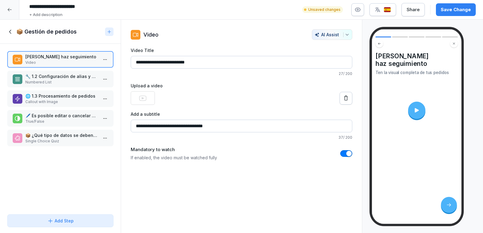
click at [458, 11] on div "Save Change" at bounding box center [456, 9] width 30 height 7
click at [10, 34] on icon at bounding box center [10, 31] width 7 height 7
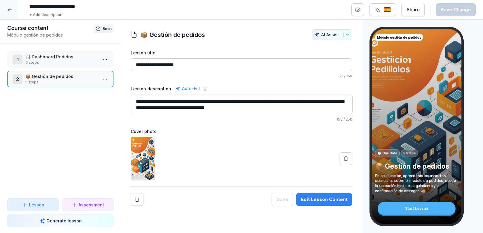
click at [38, 81] on p "5 steps" at bounding box center [61, 81] width 72 height 5
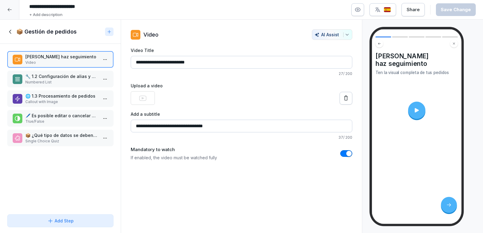
click at [9, 34] on icon at bounding box center [10, 31] width 7 height 7
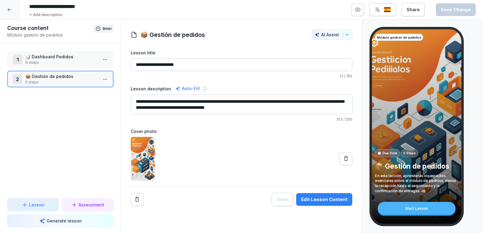
click at [68, 59] on p "📊 Dashboard Pedidos" at bounding box center [61, 56] width 72 height 6
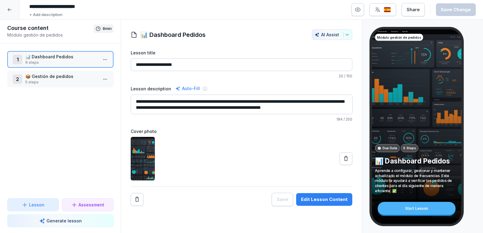
click at [50, 76] on p "📦 Gestión de pedidos" at bounding box center [61, 76] width 72 height 6
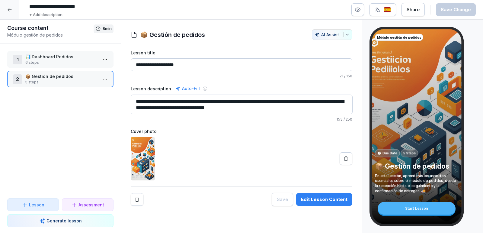
click at [57, 57] on p "📊 Dashboard Pedidos" at bounding box center [61, 56] width 72 height 6
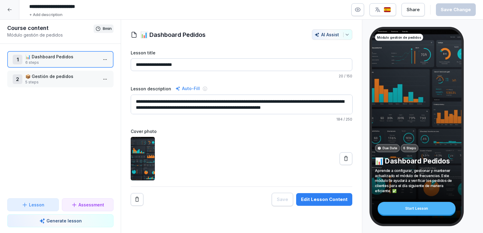
click at [50, 78] on p "📦 Gestión de pedidos" at bounding box center [61, 76] width 72 height 6
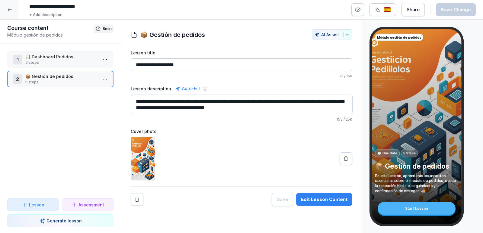
click at [60, 221] on p "Generate lesson" at bounding box center [63, 220] width 35 height 6
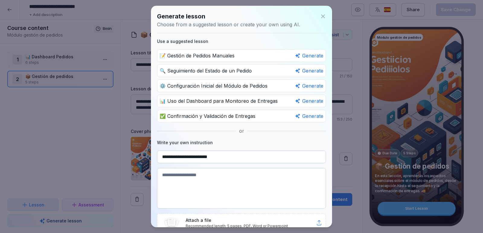
scroll to position [27, 0]
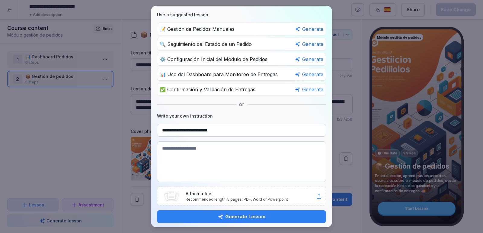
type input "**********"
click at [250, 192] on p "Attach a file" at bounding box center [251, 193] width 130 height 6
click at [251, 213] on div "Generate Lesson" at bounding box center [241, 216] width 159 height 7
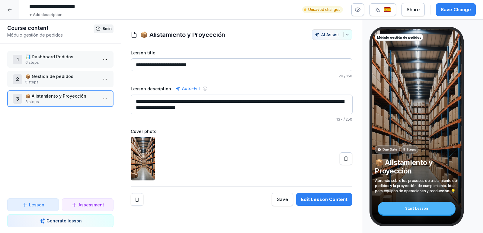
click at [72, 94] on p "📦 Alistamiento y Proyección" at bounding box center [61, 96] width 72 height 6
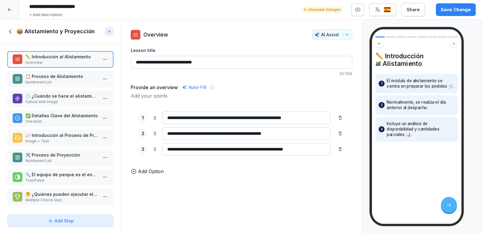
click at [67, 221] on div "Add Step" at bounding box center [60, 220] width 26 height 6
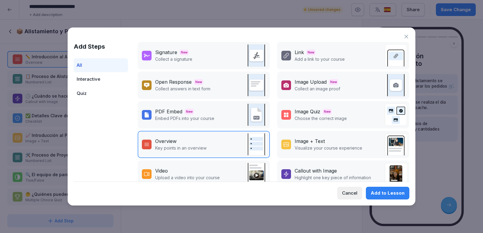
click at [353, 191] on div "Cancel" at bounding box center [349, 193] width 15 height 7
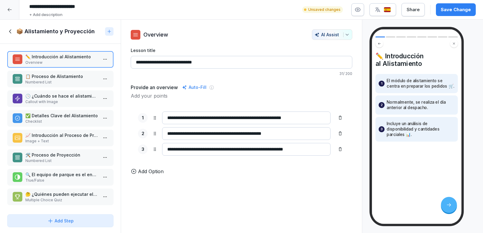
click at [46, 78] on p "📋 Proceso de Alistamiento" at bounding box center [61, 76] width 72 height 6
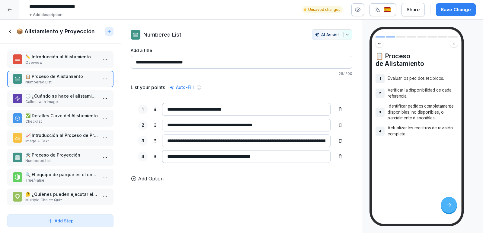
click at [59, 195] on p "🤔 ¿Quiénes pueden ejecutar el proceso de proyección?" at bounding box center [61, 194] width 72 height 6
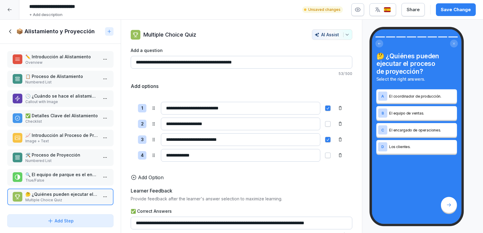
click at [76, 170] on div "🔍 El equipo de parque es el encargado del proceso de alistamiento. True/False" at bounding box center [60, 177] width 106 height 17
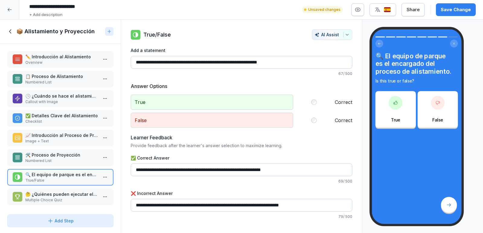
click at [56, 189] on div "🤔 ¿Quiénes pueden ejecutar el proceso de proyección? Multiple Choice Quiz" at bounding box center [60, 196] width 106 height 17
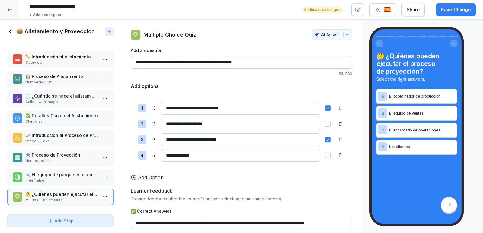
click at [48, 174] on p "🔍 El equipo de parque es el encargado del proceso de alistamiento." at bounding box center [61, 174] width 72 height 6
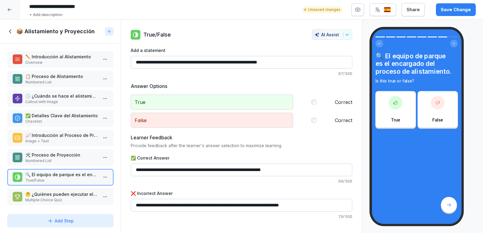
click at [44, 194] on p "🤔 ¿Quiénes pueden ejecutar el proceso de proyección?" at bounding box center [61, 194] width 72 height 6
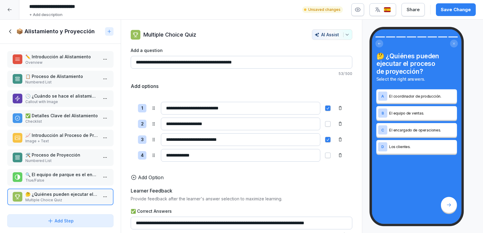
click at [106, 197] on html "**********" at bounding box center [241, 116] width 483 height 233
click at [85, 184] on div "Delete" at bounding box center [82, 184] width 51 height 11
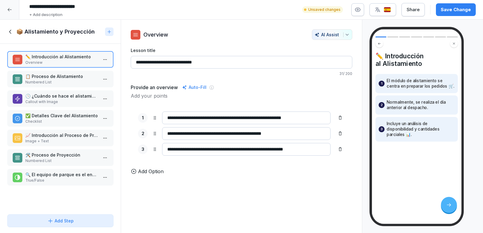
click at [61, 180] on p "True/False" at bounding box center [61, 180] width 72 height 5
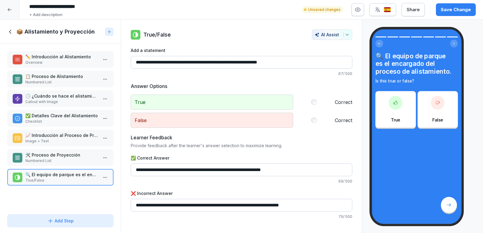
drag, startPoint x: 184, startPoint y: 62, endPoint x: 170, endPoint y: 62, distance: 14.5
click at [170, 62] on input "**********" at bounding box center [242, 62] width 222 height 13
type input "**********"
click at [67, 155] on p "🛠️ Proceso de Proyección" at bounding box center [61, 155] width 72 height 6
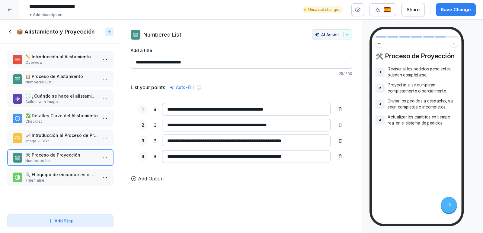
click at [104, 155] on html "**********" at bounding box center [241, 116] width 483 height 233
click at [79, 188] on div "Delete" at bounding box center [69, 191] width 21 height 6
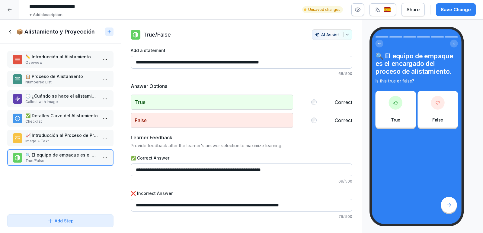
click at [68, 136] on p "📈 Introducción al Proceso de Proyección" at bounding box center [61, 135] width 72 height 6
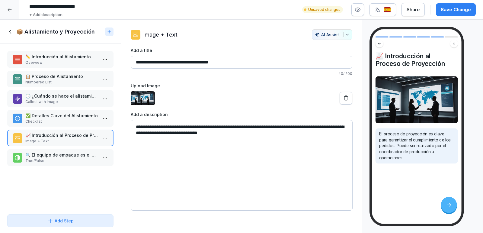
click at [105, 136] on html "**********" at bounding box center [241, 116] width 483 height 233
click at [77, 171] on div "Delete" at bounding box center [69, 171] width 21 height 6
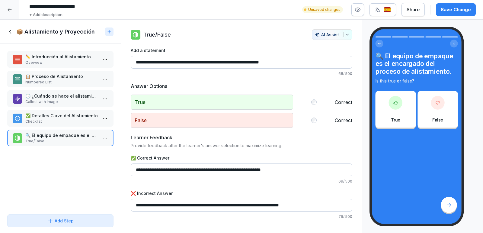
click at [71, 121] on p "Checklist" at bounding box center [61, 121] width 72 height 5
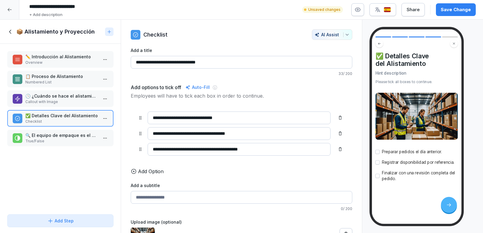
click at [69, 93] on p "🕒 ¿Cuándo se hace el alistamiento?" at bounding box center [61, 96] width 72 height 6
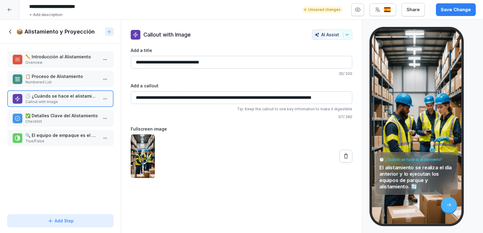
click at [101, 98] on html "**********" at bounding box center [241, 116] width 483 height 233
click at [84, 133] on div "Delete" at bounding box center [82, 132] width 51 height 11
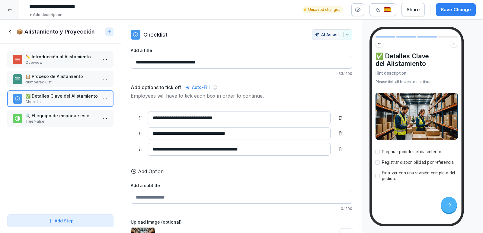
click at [69, 79] on p "Numbered List" at bounding box center [61, 81] width 72 height 5
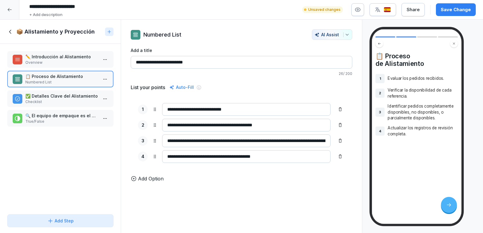
click at [53, 63] on p "Overview" at bounding box center [61, 62] width 72 height 5
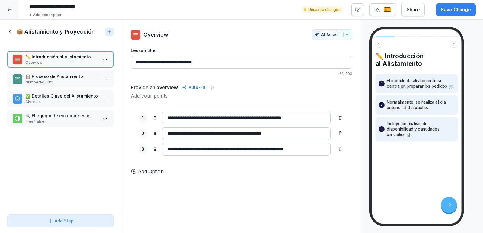
click at [107, 60] on html "**********" at bounding box center [241, 116] width 483 height 233
click at [83, 95] on div "Delete" at bounding box center [82, 93] width 51 height 11
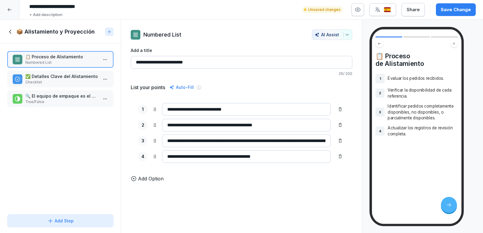
click at [280, 126] on input "**********" at bounding box center [246, 125] width 168 height 13
type input "**********"
click at [270, 154] on input "**********" at bounding box center [246, 156] width 168 height 13
click at [250, 189] on div "**********" at bounding box center [242, 126] width 242 height 213
click at [75, 224] on button "Add Step" at bounding box center [60, 220] width 106 height 13
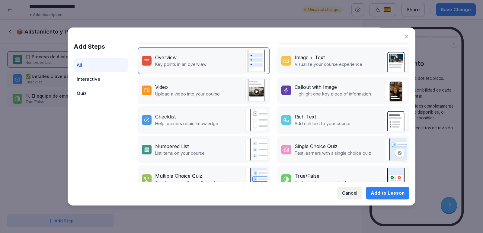
scroll to position [86, 0]
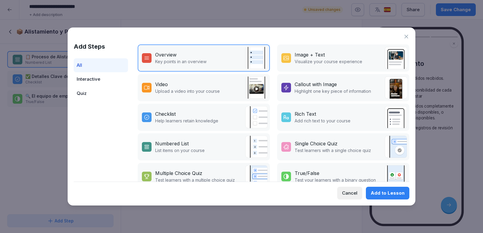
click at [198, 82] on div "Video" at bounding box center [187, 84] width 65 height 7
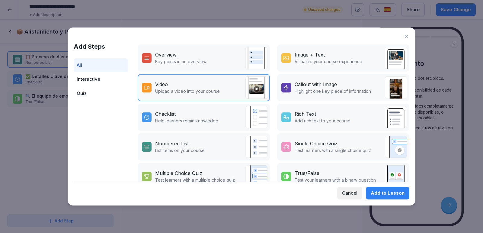
click at [388, 196] on div "Add to Lesson" at bounding box center [388, 193] width 34 height 7
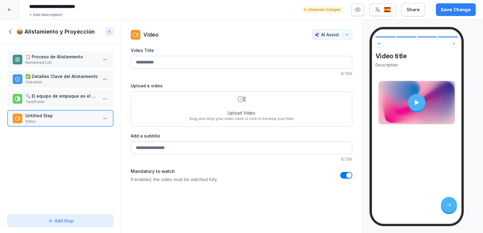
click at [252, 101] on div "Upload Video Drag and drop your video here or click to browse your files" at bounding box center [241, 108] width 104 height 25
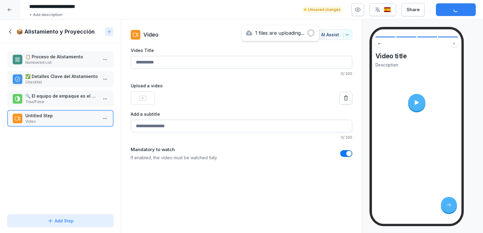
click at [161, 60] on input "Video Title" at bounding box center [242, 62] width 222 height 13
type input "**********"
click at [170, 125] on input "Add a subtitle" at bounding box center [242, 126] width 222 height 13
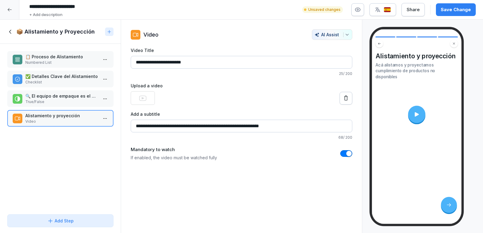
click at [190, 192] on div "**********" at bounding box center [242, 126] width 242 height 213
drag, startPoint x: 148, startPoint y: 124, endPoint x: 95, endPoint y: 121, distance: 52.9
click at [95, 121] on div "**********" at bounding box center [241, 126] width 483 height 213
type input "**********"
click at [243, 193] on div "**********" at bounding box center [242, 126] width 242 height 213
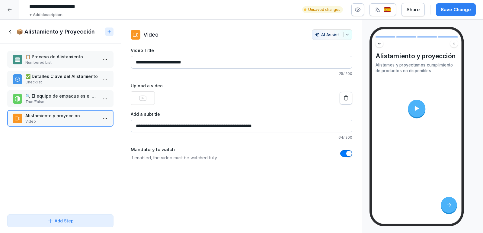
click at [463, 8] on div "Save Change" at bounding box center [456, 9] width 30 height 7
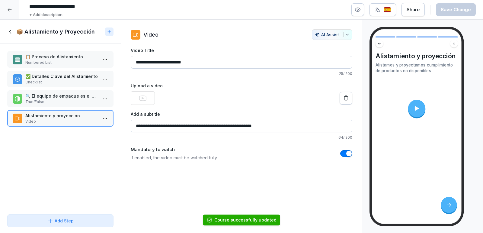
click at [419, 107] on icon at bounding box center [417, 108] width 6 height 6
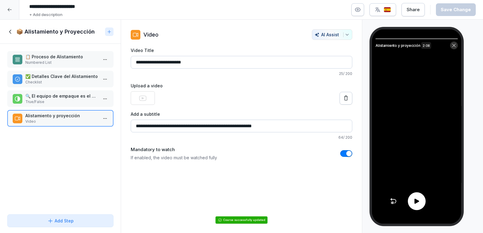
click at [412, 203] on div at bounding box center [417, 201] width 18 height 18
click at [419, 200] on icon at bounding box center [416, 200] width 7 height 7
click at [14, 31] on icon at bounding box center [10, 31] width 7 height 7
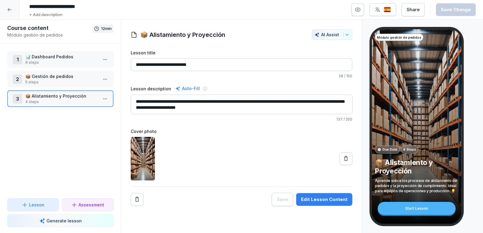
click at [66, 77] on p "📦 Gestión de pedidos" at bounding box center [61, 76] width 72 height 6
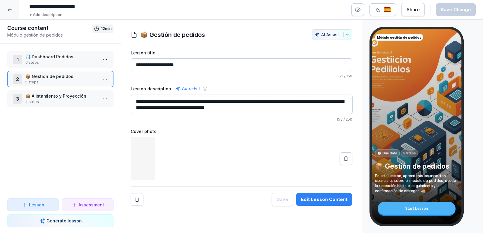
click at [57, 99] on p "4 steps" at bounding box center [61, 101] width 72 height 5
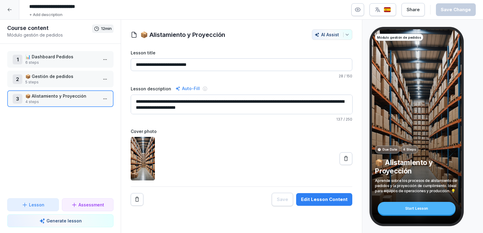
click at [64, 80] on p "5 steps" at bounding box center [61, 81] width 72 height 5
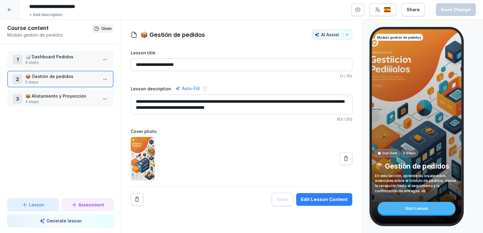
click at [71, 57] on p "📊 Dashboard Pedidos" at bounding box center [61, 56] width 72 height 6
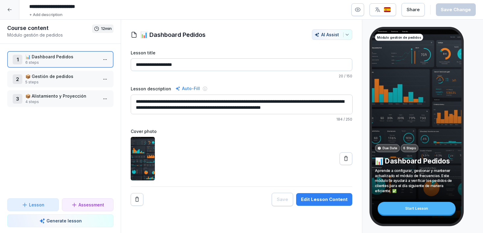
click at [62, 76] on p "📦 Gestión de pedidos" at bounding box center [61, 76] width 72 height 6
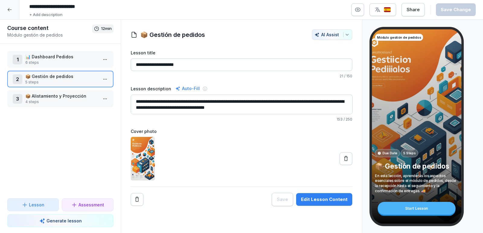
click at [56, 98] on p "📦 Alistamiento y Proyección" at bounding box center [61, 96] width 72 height 6
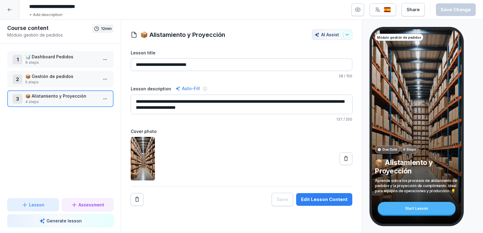
click at [59, 223] on p "Generate lesson" at bounding box center [63, 220] width 35 height 6
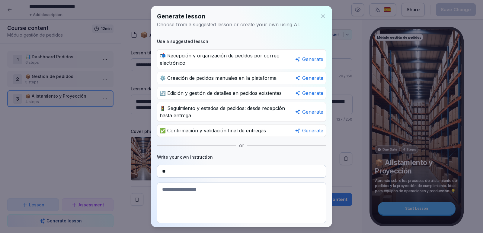
type input "*"
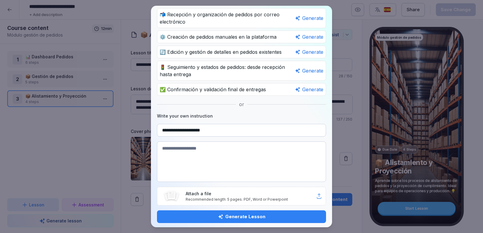
type input "**********"
click at [251, 197] on p "Recommended length: 5 pages. PDF, Word or Powerpoint" at bounding box center [251, 199] width 130 height 5
click at [236, 190] on p "Attach a file" at bounding box center [251, 193] width 130 height 6
click at [237, 214] on div "Generate Lesson" at bounding box center [241, 216] width 159 height 7
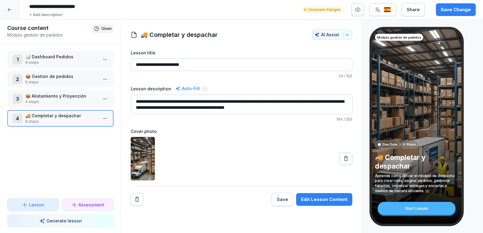
click at [70, 119] on p "8 steps" at bounding box center [61, 121] width 72 height 5
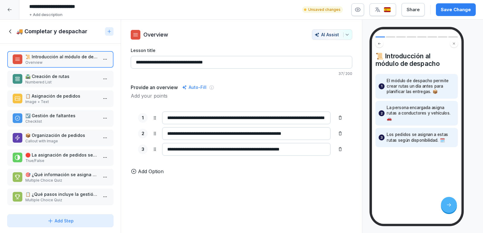
click at [52, 76] on p "🛣️ Creación de rutas" at bounding box center [61, 76] width 72 height 6
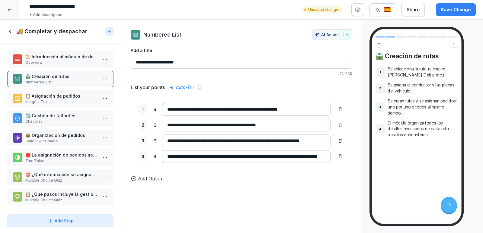
click at [56, 198] on p "Multiple Choice Quiz" at bounding box center [61, 199] width 72 height 5
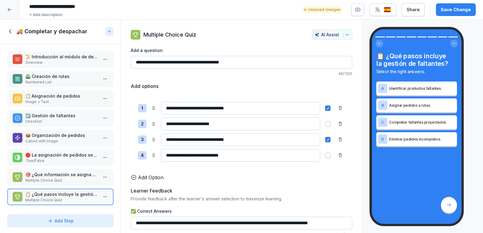
click at [56, 176] on p "🎯 ¿Qué información se asigna al crear una ruta?" at bounding box center [61, 174] width 72 height 6
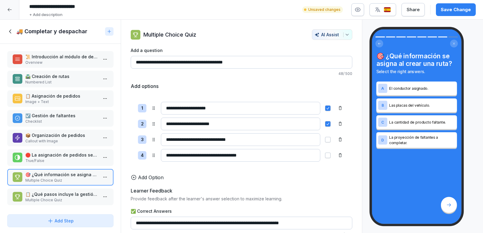
click at [101, 176] on html "**********" at bounding box center [241, 116] width 483 height 233
click at [79, 208] on div "Delete" at bounding box center [69, 211] width 21 height 6
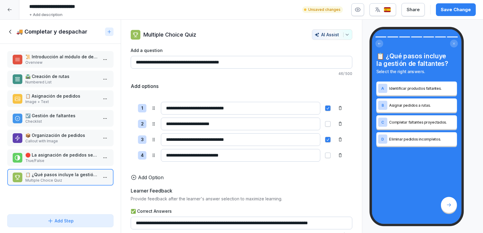
click at [60, 155] on p "🛑 La asignación de pedidos se realiza después de que todos estén listos." at bounding box center [61, 155] width 72 height 6
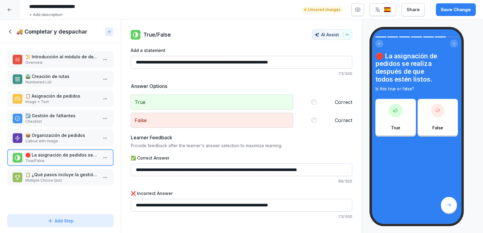
click at [106, 155] on html "**********" at bounding box center [241, 116] width 483 height 233
click at [85, 191] on div "Delete" at bounding box center [82, 191] width 51 height 11
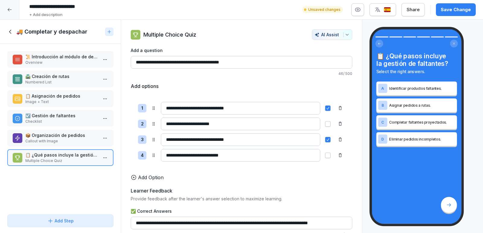
click at [71, 139] on p "Callout with Image" at bounding box center [61, 140] width 72 height 5
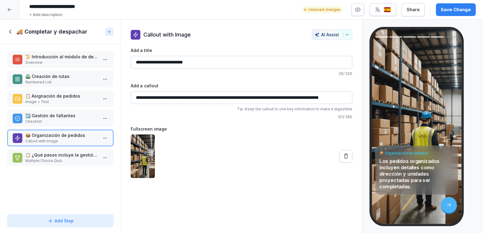
click at [103, 136] on html "**********" at bounding box center [241, 116] width 483 height 233
click at [94, 171] on div "Delete" at bounding box center [82, 171] width 51 height 11
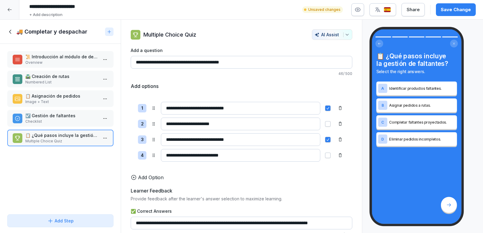
click at [81, 116] on p "☑️ Gestión de faltantes" at bounding box center [61, 115] width 72 height 6
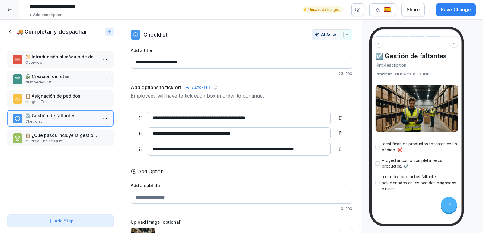
click at [108, 119] on html "**********" at bounding box center [241, 116] width 483 height 233
click at [88, 155] on div "Delete" at bounding box center [82, 151] width 51 height 11
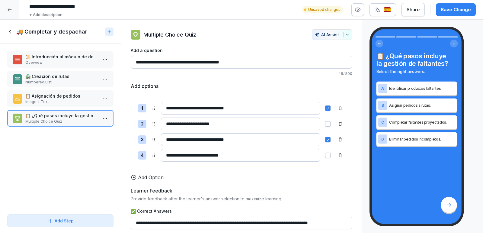
click at [79, 104] on p "Image + Text" at bounding box center [61, 101] width 72 height 5
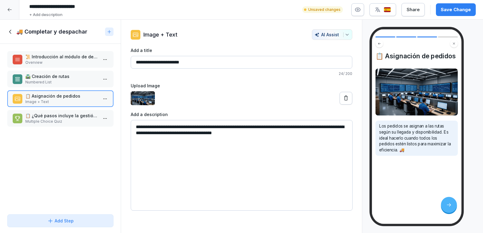
click at [69, 82] on p "Numbered List" at bounding box center [61, 81] width 72 height 5
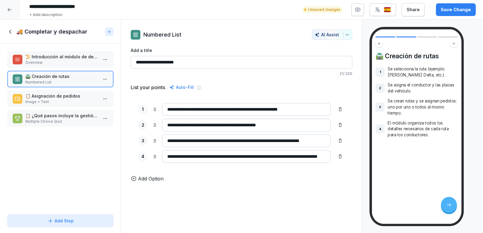
click at [48, 61] on p "Overview" at bounding box center [61, 62] width 72 height 5
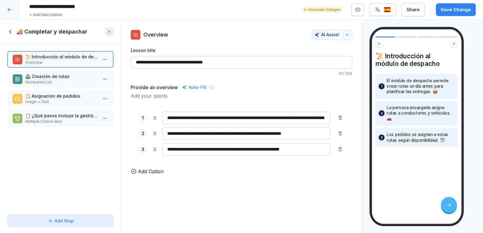
click at [71, 219] on div "Add Step" at bounding box center [60, 220] width 26 height 6
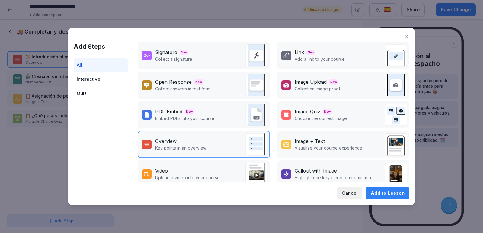
scroll to position [49, 0]
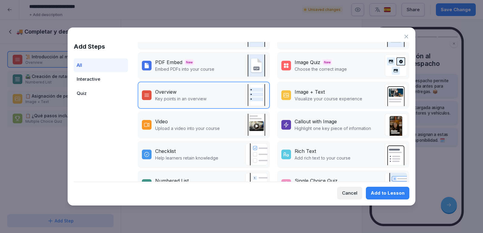
click at [190, 120] on div "Video" at bounding box center [187, 121] width 65 height 7
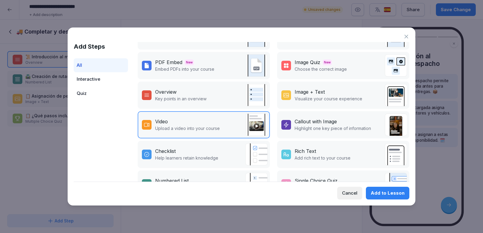
click at [398, 196] on button "Add to Lesson" at bounding box center [387, 193] width 43 height 13
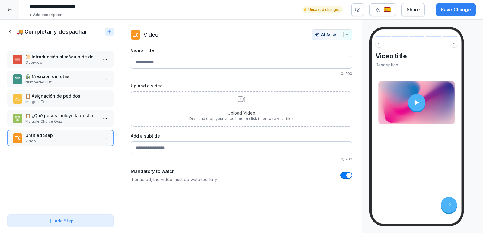
click at [239, 110] on p "Upload Video" at bounding box center [241, 113] width 104 height 6
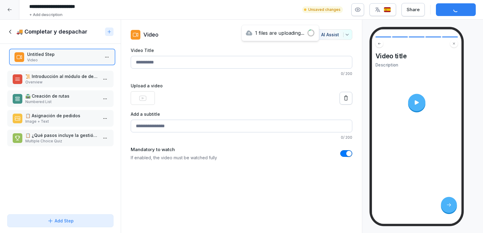
drag, startPoint x: 49, startPoint y: 132, endPoint x: 50, endPoint y: 51, distance: 81.2
click at [50, 51] on p "Untitled Step" at bounding box center [63, 54] width 72 height 6
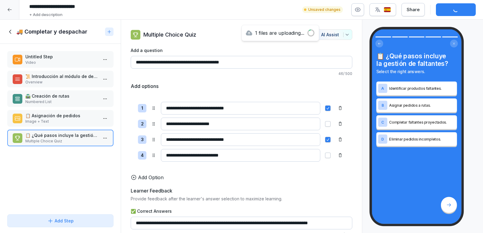
click at [51, 59] on p "Untitled Step" at bounding box center [61, 56] width 72 height 6
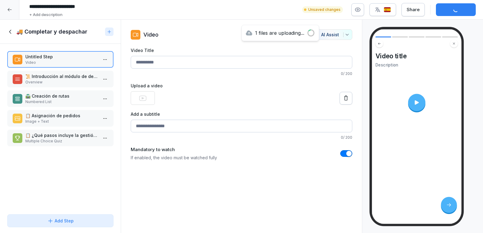
click at [166, 56] on input "Video Title" at bounding box center [242, 62] width 222 height 13
type input "**********"
click at [160, 129] on input "Add a subtitle" at bounding box center [242, 126] width 222 height 13
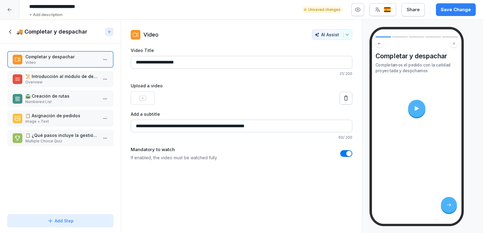
click at [206, 123] on input "**********" at bounding box center [242, 126] width 222 height 13
click at [261, 126] on input "**********" at bounding box center [242, 126] width 222 height 13
type input "**********"
click at [270, 178] on div "**********" at bounding box center [242, 126] width 242 height 213
click at [457, 10] on div "Save Change" at bounding box center [456, 9] width 30 height 7
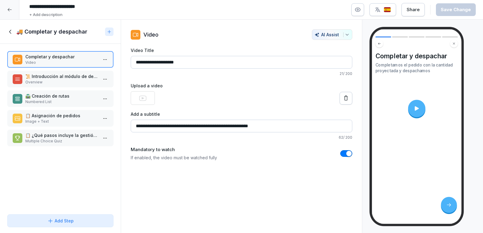
click at [10, 30] on icon at bounding box center [10, 31] width 7 height 7
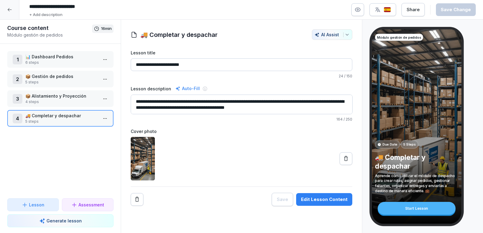
click at [60, 120] on p "5 steps" at bounding box center [61, 121] width 72 height 5
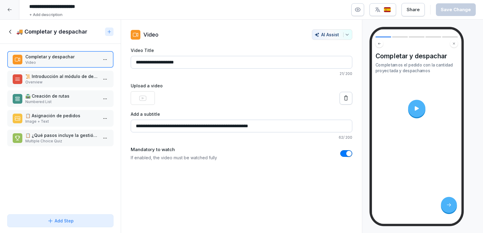
click at [13, 32] on icon at bounding box center [10, 31] width 7 height 7
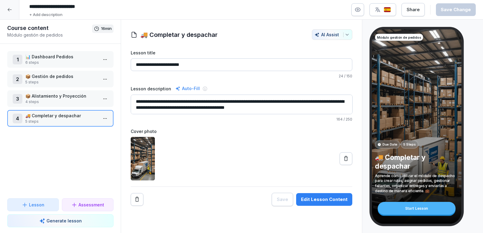
click at [52, 116] on p "🚚 Completar y despachar" at bounding box center [61, 115] width 72 height 6
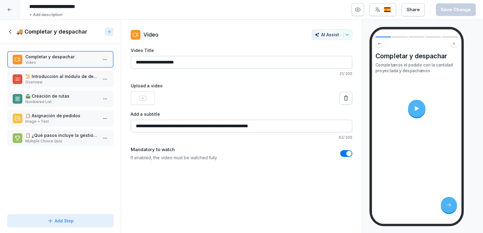
click at [9, 30] on icon at bounding box center [10, 31] width 7 height 7
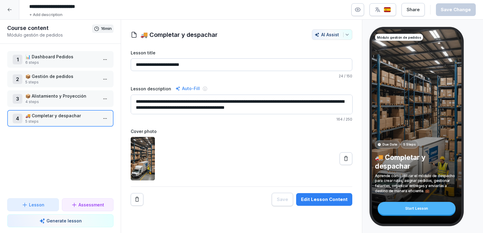
click at [65, 101] on p "4 steps" at bounding box center [61, 101] width 72 height 5
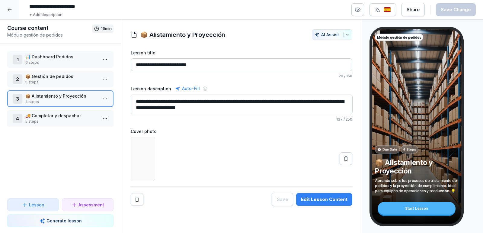
click at [65, 81] on p "5 steps" at bounding box center [61, 81] width 72 height 5
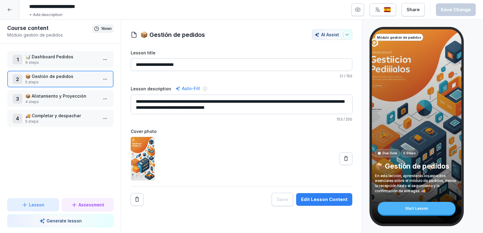
click at [58, 95] on p "📦 Alistamiento y Proyección" at bounding box center [61, 96] width 72 height 6
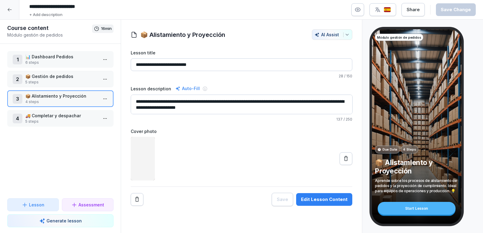
click at [62, 85] on div "2 📦 Gestión de pedidos 5 steps" at bounding box center [60, 79] width 106 height 17
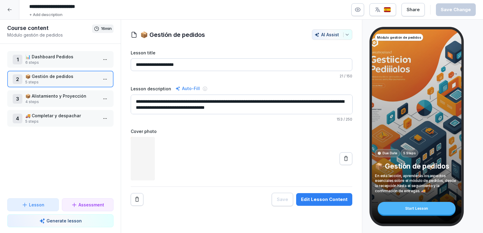
click at [70, 60] on p "6 steps" at bounding box center [61, 62] width 72 height 5
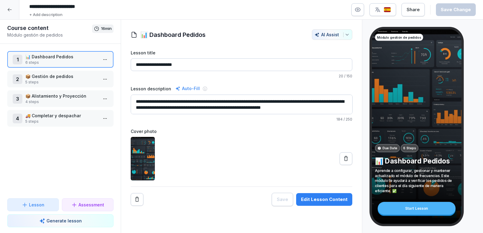
click at [59, 114] on p "🚚 Completar y despachar" at bounding box center [61, 115] width 72 height 6
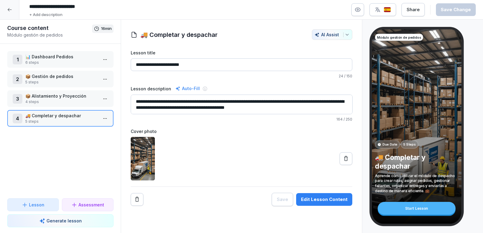
click at [54, 219] on p "Generate lesson" at bounding box center [63, 220] width 35 height 6
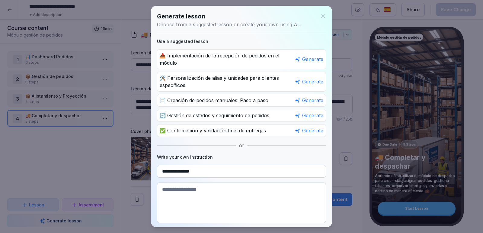
scroll to position [41, 0]
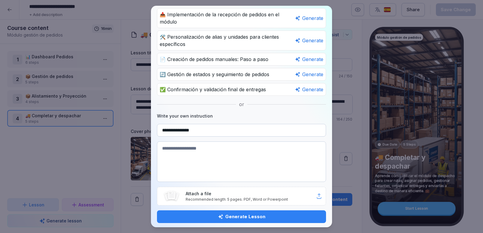
type input "**********"
click at [244, 192] on p "Attach a file" at bounding box center [251, 193] width 130 height 6
click at [261, 214] on div "Generate Lesson" at bounding box center [241, 216] width 159 height 7
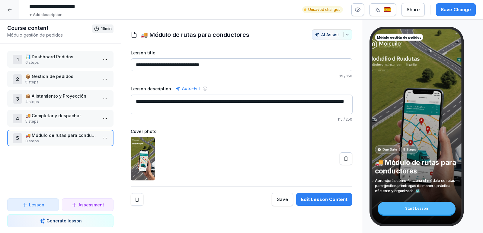
click at [38, 140] on p "8 steps" at bounding box center [61, 140] width 72 height 5
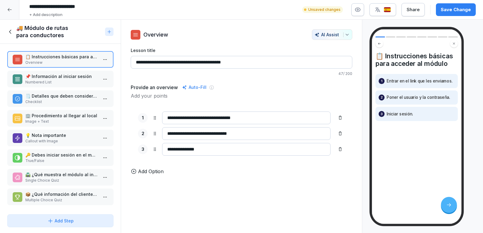
click at [78, 77] on p "📌 Información al iniciar sesión" at bounding box center [61, 76] width 72 height 6
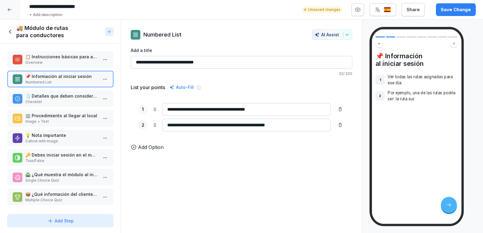
click at [69, 59] on p "📋 Instrucciones básicas para acceder al módulo" at bounding box center [61, 56] width 72 height 6
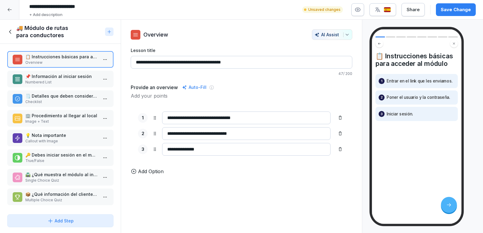
click at [62, 75] on p "📌 Información al iniciar sesión" at bounding box center [61, 76] width 72 height 6
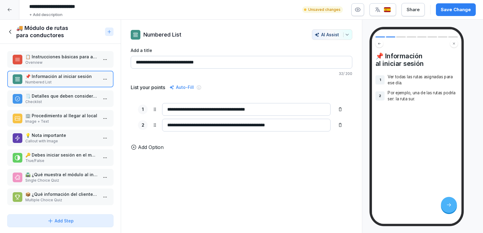
click at [103, 77] on html "**********" at bounding box center [241, 116] width 483 height 233
click at [83, 117] on div "Delete" at bounding box center [82, 112] width 51 height 11
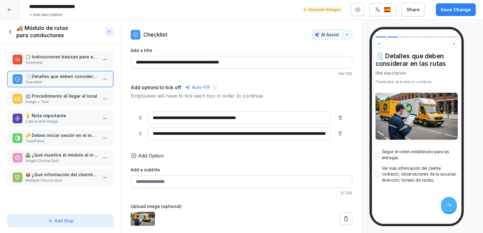
click at [58, 103] on p "Image + Text" at bounding box center [61, 101] width 72 height 5
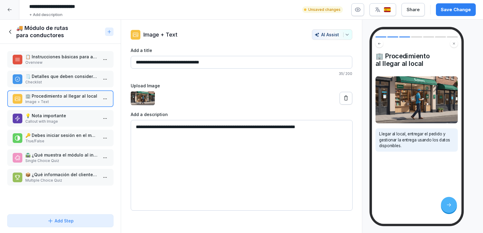
click at [110, 98] on html "**********" at bounding box center [241, 116] width 483 height 233
click at [85, 135] on div "Delete" at bounding box center [82, 132] width 51 height 11
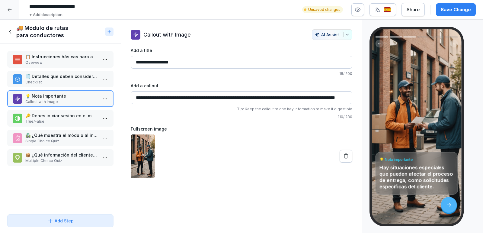
click at [106, 97] on html "**********" at bounding box center [241, 116] width 483 height 233
click at [84, 135] on div "Delete" at bounding box center [82, 132] width 51 height 11
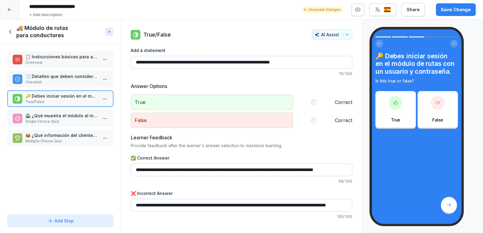
click at [81, 117] on p "🛣️ ¿Qué muestra el módulo al iniciar sesión?" at bounding box center [61, 115] width 72 height 6
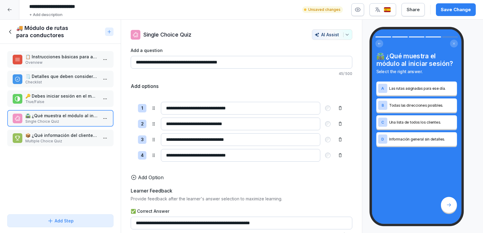
click at [105, 120] on html "**********" at bounding box center [241, 116] width 483 height 233
click at [77, 153] on div "Delete" at bounding box center [69, 152] width 21 height 6
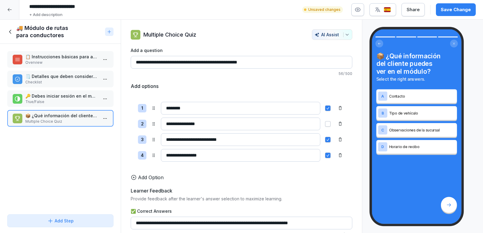
click at [57, 91] on div "🔑 Debes iniciar sesión en el módulo de rutas con un usuario y contraseña. True/…" at bounding box center [60, 98] width 106 height 17
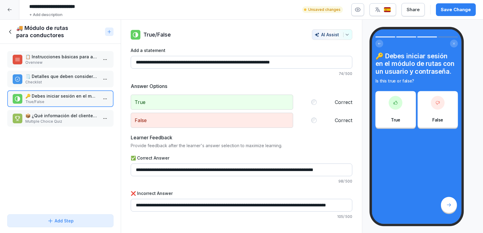
click at [68, 76] on p "🗒️ Detalles que deben considerar en las rutas" at bounding box center [61, 76] width 72 height 6
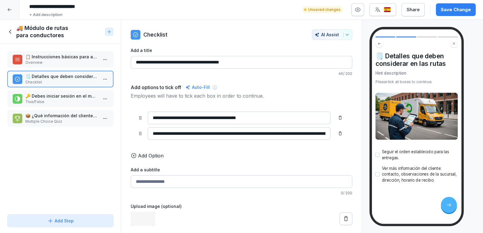
click at [72, 60] on p "Overview" at bounding box center [61, 62] width 72 height 5
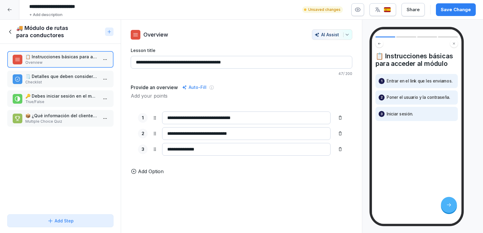
click at [66, 77] on p "🗒️ Detalles que deben considerar en las rutas" at bounding box center [61, 76] width 72 height 6
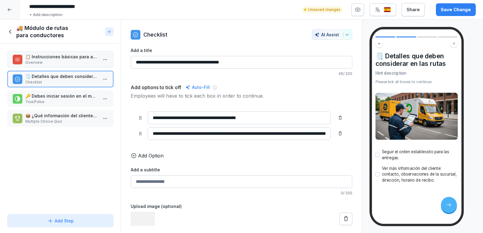
click at [73, 58] on p "📋 Instrucciones básicas para acceder al módulo" at bounding box center [61, 56] width 72 height 6
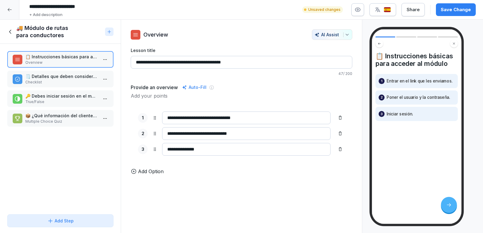
click at [62, 80] on p "Checklist" at bounding box center [61, 81] width 72 height 5
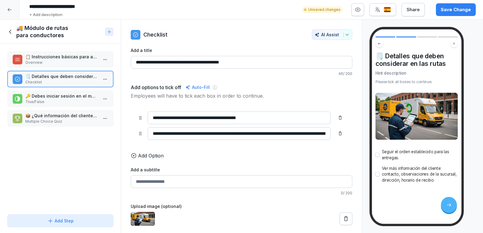
click at [55, 96] on p "🔑 Debes iniciar sesión en el módulo de rutas con un usuario y contraseña." at bounding box center [61, 96] width 72 height 6
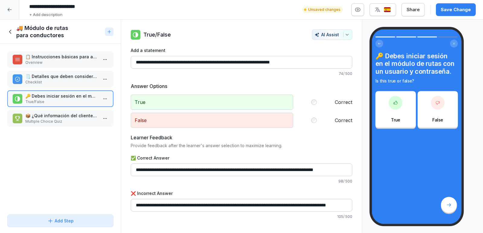
click at [61, 77] on p "🗒️ Detalles que deben considerar en las rutas" at bounding box center [61, 76] width 72 height 6
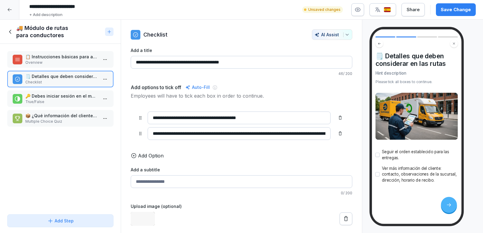
click at [66, 60] on p "Overview" at bounding box center [61, 62] width 72 height 5
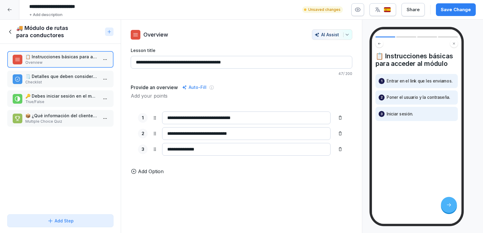
click at [65, 222] on div "Add Step" at bounding box center [60, 220] width 26 height 6
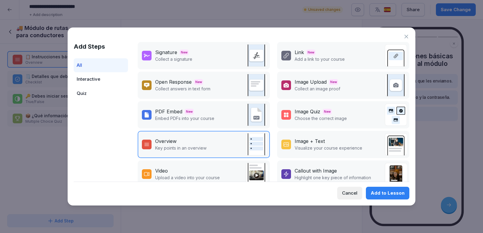
scroll to position [33, 0]
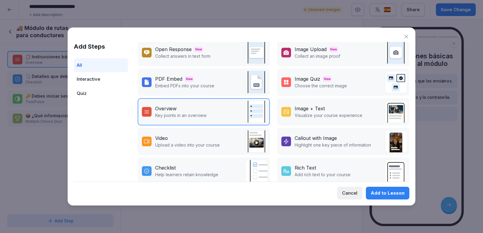
click at [185, 145] on p "Upload a video into your course" at bounding box center [187, 145] width 65 height 6
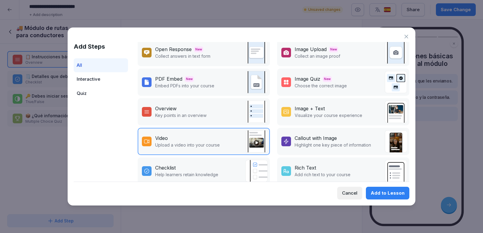
click at [392, 192] on div "Add to Lesson" at bounding box center [388, 193] width 34 height 7
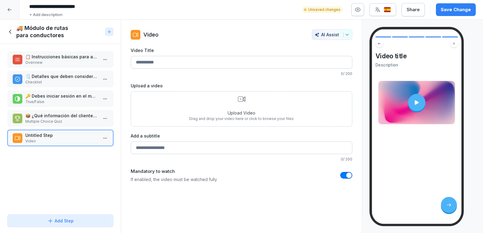
click at [242, 101] on div "Upload Video Drag and drop your video here or click to browse your files" at bounding box center [241, 108] width 104 height 25
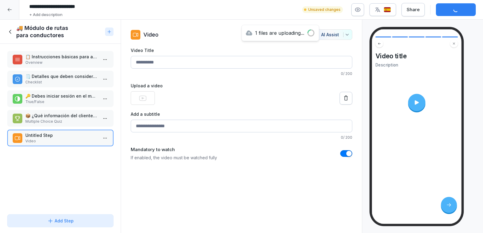
click at [199, 59] on input "Video Title" at bounding box center [242, 62] width 222 height 13
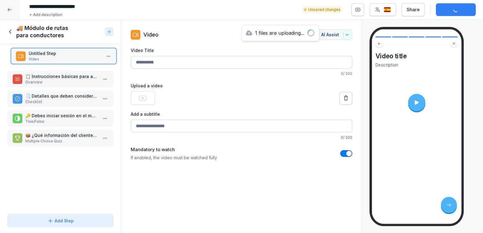
drag, startPoint x: 61, startPoint y: 138, endPoint x: 64, endPoint y: 56, distance: 81.9
click at [64, 56] on p "Video" at bounding box center [65, 58] width 72 height 5
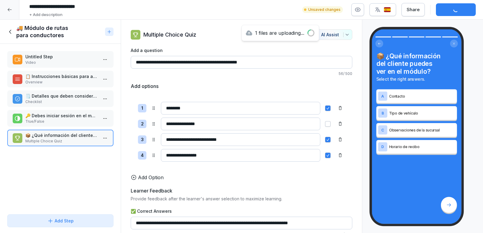
click at [72, 58] on p "Untitled Step" at bounding box center [61, 56] width 72 height 6
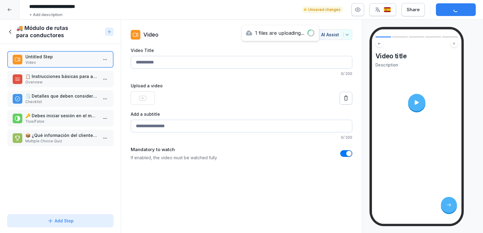
click at [176, 64] on input "Video Title" at bounding box center [242, 62] width 222 height 13
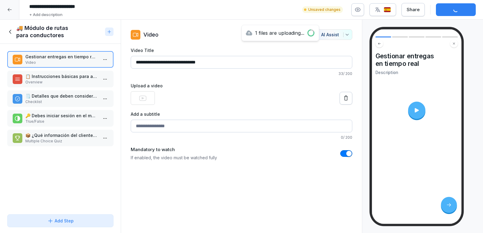
type input "**********"
click at [163, 124] on input "Add a subtitle" at bounding box center [242, 126] width 222 height 13
type input "*"
type input "**********"
click at [195, 178] on div "**********" at bounding box center [242, 126] width 242 height 213
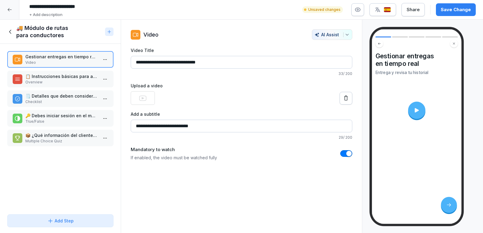
click at [418, 106] on div at bounding box center [416, 109] width 17 height 17
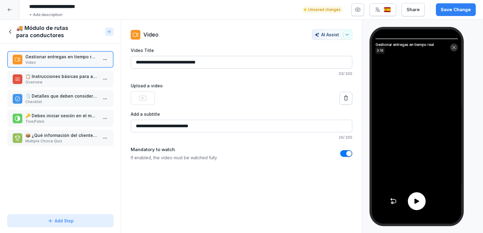
click at [454, 45] on icon at bounding box center [454, 47] width 5 height 5
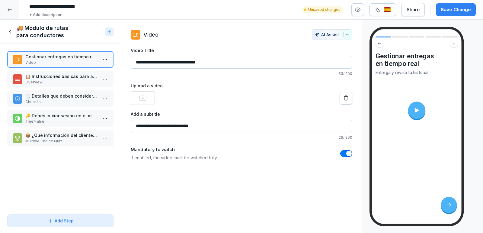
click at [450, 11] on div "Save Change" at bounding box center [456, 9] width 30 height 7
click at [14, 33] on icon at bounding box center [10, 31] width 7 height 7
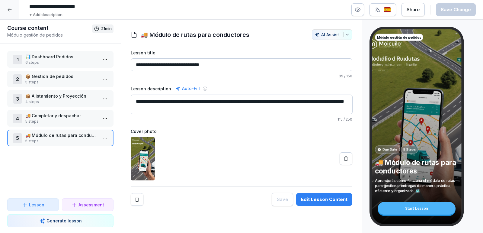
click at [58, 219] on p "Generate lesson" at bounding box center [63, 220] width 35 height 6
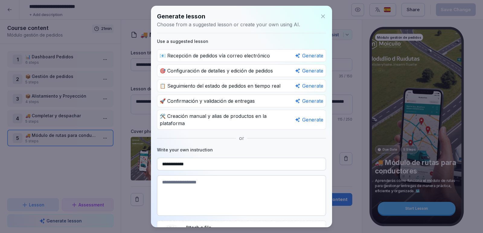
scroll to position [27, 0]
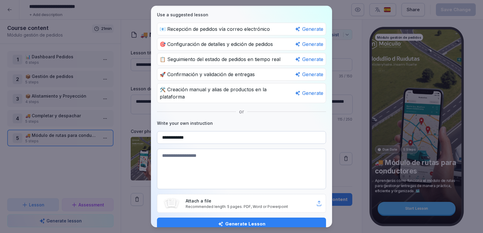
type input "**********"
click at [243, 197] on p "Attach a file" at bounding box center [251, 200] width 130 height 6
click at [246, 220] on div "Generate Lesson" at bounding box center [241, 223] width 159 height 7
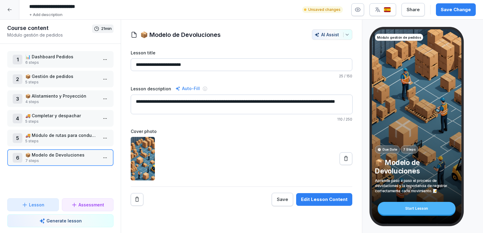
drag, startPoint x: 165, startPoint y: 64, endPoint x: 146, endPoint y: 64, distance: 19.6
click at [146, 64] on input "**********" at bounding box center [242, 64] width 222 height 13
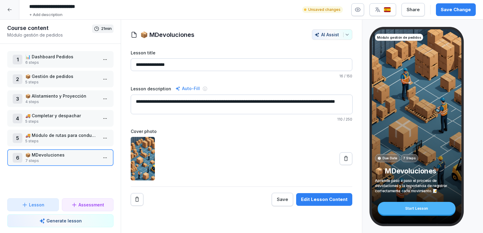
type input "**********"
click at [323, 198] on div "Edit Lesson Content" at bounding box center [324, 199] width 46 height 7
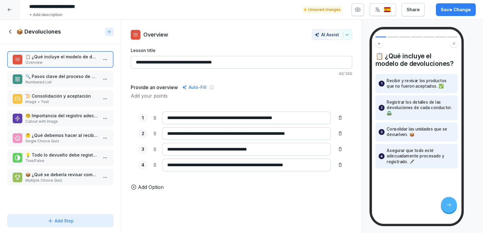
click at [57, 219] on div "Add Step" at bounding box center [60, 220] width 26 height 6
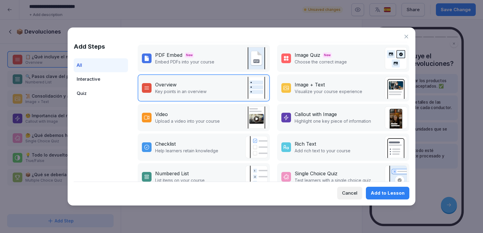
scroll to position [64, 0]
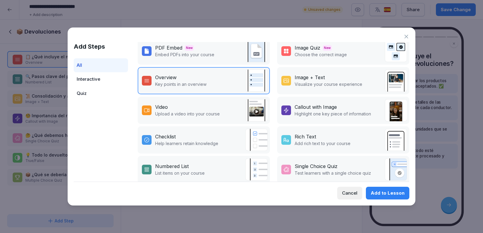
click at [187, 109] on div "Video" at bounding box center [187, 106] width 65 height 7
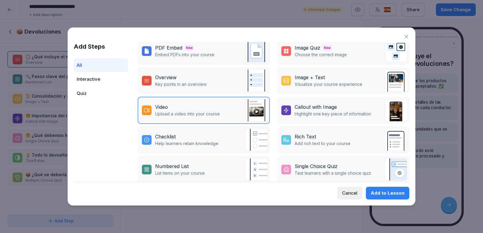
click at [212, 119] on div "Video Upload a video into your course" at bounding box center [204, 110] width 132 height 27
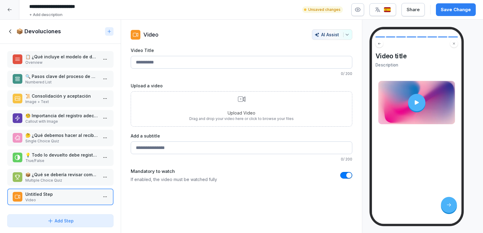
click at [235, 110] on p "Upload Video" at bounding box center [241, 113] width 104 height 6
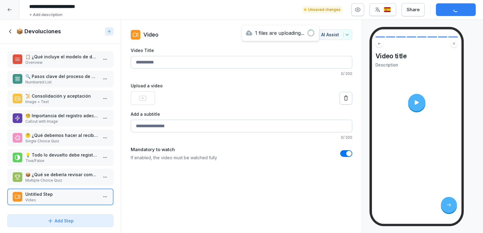
click at [66, 174] on p "📦 ¿Qué se debería revisar como parte del proceso de devoluciones?" at bounding box center [61, 174] width 72 height 6
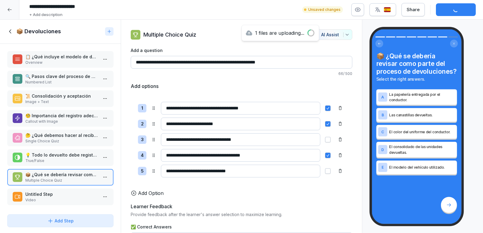
click at [61, 65] on p "Overview" at bounding box center [61, 62] width 72 height 5
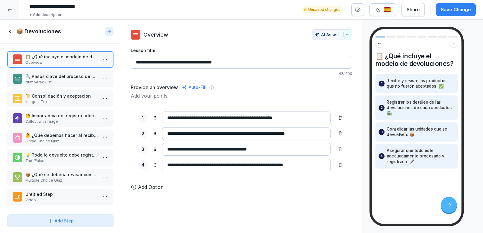
click at [180, 62] on input "**********" at bounding box center [242, 62] width 222 height 13
click at [107, 58] on html "**********" at bounding box center [241, 116] width 483 height 233
click at [88, 94] on div "Delete" at bounding box center [82, 93] width 51 height 11
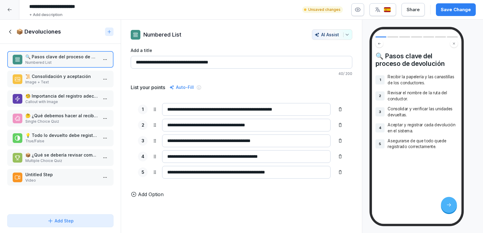
click at [62, 80] on p "Image + Text" at bounding box center [61, 81] width 72 height 5
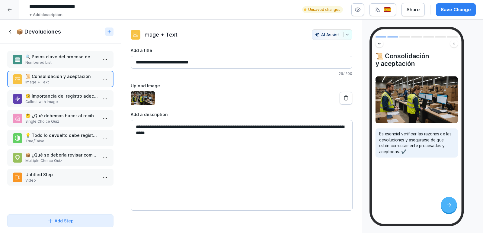
click at [104, 79] on html "**********" at bounding box center [241, 116] width 483 height 233
click at [81, 112] on div "Delete" at bounding box center [82, 112] width 51 height 11
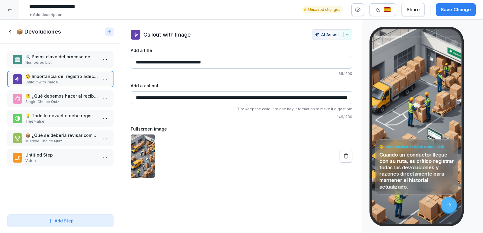
click at [101, 77] on html "**********" at bounding box center [241, 116] width 483 height 233
click at [69, 113] on div "Delete" at bounding box center [69, 113] width 21 height 6
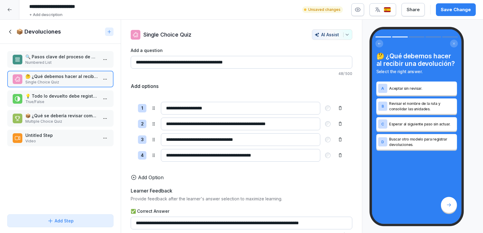
drag, startPoint x: 283, startPoint y: 123, endPoint x: 227, endPoint y: 122, distance: 55.3
click at [227, 122] on input "**********" at bounding box center [240, 123] width 159 height 13
type input "**********"
click at [205, 176] on div "Add Option" at bounding box center [242, 177] width 222 height 7
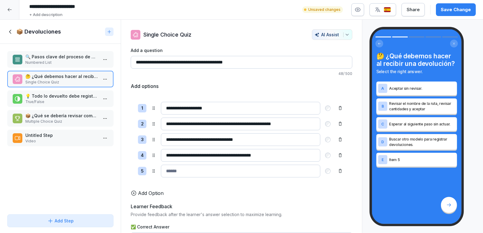
click at [71, 103] on p "True/False" at bounding box center [61, 101] width 72 height 5
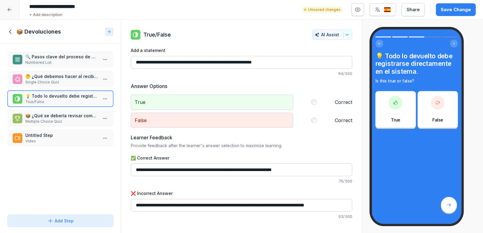
click at [62, 119] on p "Multiple Choice Quiz" at bounding box center [61, 121] width 72 height 5
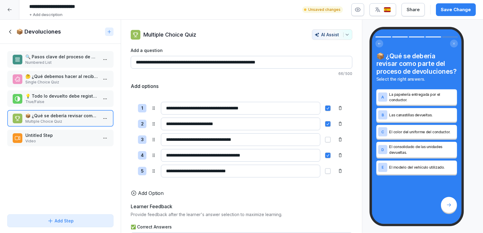
click at [104, 117] on html "**********" at bounding box center [241, 116] width 483 height 233
click at [87, 152] on div "Delete" at bounding box center [82, 151] width 51 height 11
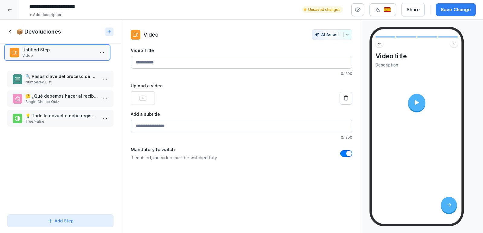
drag, startPoint x: 69, startPoint y: 115, endPoint x: 66, endPoint y: 49, distance: 66.2
click at [66, 49] on p "Untitled Step" at bounding box center [58, 49] width 72 height 6
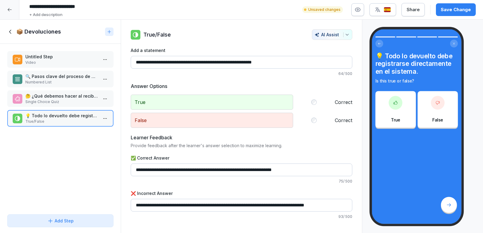
click at [77, 58] on p "Untitled Step" at bounding box center [61, 56] width 72 height 6
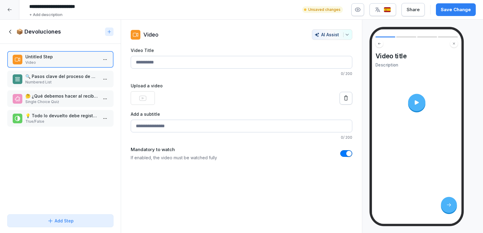
click at [179, 60] on input "Video Title" at bounding box center [242, 62] width 222 height 13
type input "*"
type input "**********"
click at [186, 124] on input "Add a subtitle" at bounding box center [242, 126] width 222 height 13
type input "**********"
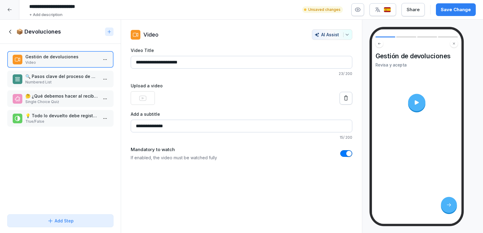
click at [247, 188] on div "**********" at bounding box center [242, 126] width 242 height 213
click at [416, 98] on div at bounding box center [416, 102] width 17 height 17
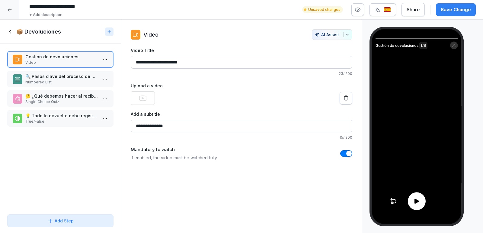
click at [453, 46] on icon at bounding box center [454, 45] width 5 height 5
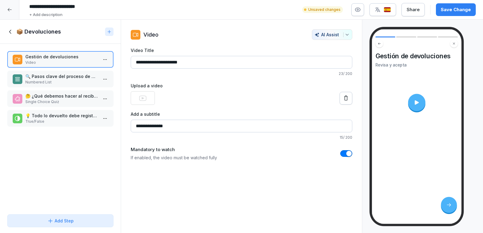
click at [459, 10] on div "Save Change" at bounding box center [456, 9] width 30 height 7
click at [11, 34] on icon at bounding box center [10, 31] width 7 height 7
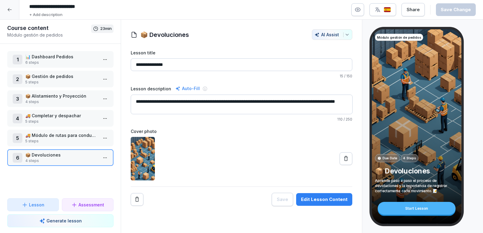
click at [75, 134] on p "🚚 Módulo de rutas para conductores" at bounding box center [61, 135] width 72 height 6
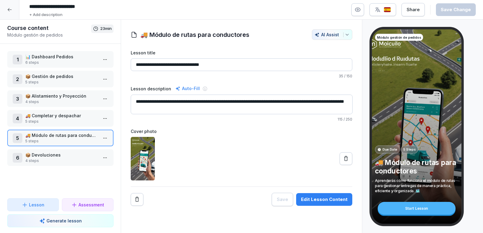
click at [80, 113] on p "🚚 Completar y despachar" at bounding box center [61, 115] width 72 height 6
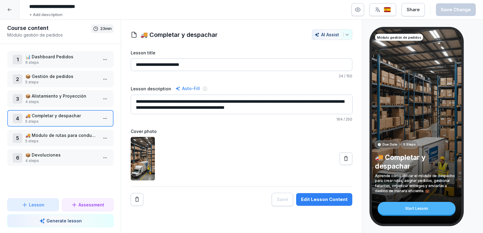
click at [80, 152] on p "📦 Devoluciones" at bounding box center [61, 155] width 72 height 6
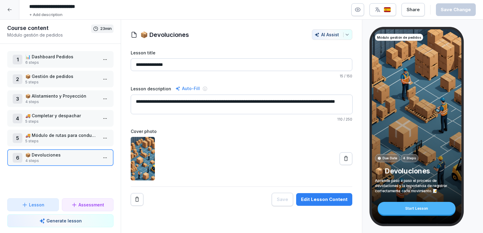
click at [197, 169] on div at bounding box center [242, 158] width 222 height 43
click at [67, 221] on p "Generate lesson" at bounding box center [63, 220] width 35 height 6
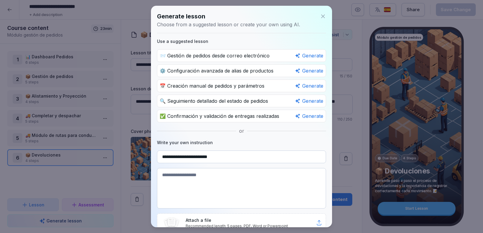
scroll to position [27, 0]
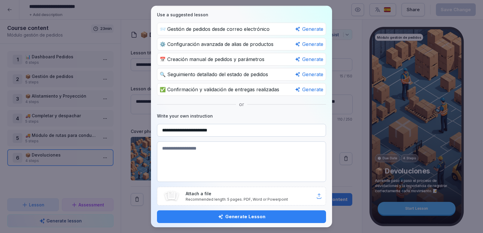
type input "**********"
click at [232, 197] on p "Recommended length: 5 pages. PDF, Word or Powerpoint" at bounding box center [251, 199] width 130 height 5
click at [234, 214] on div "Generate Lesson" at bounding box center [241, 216] width 159 height 7
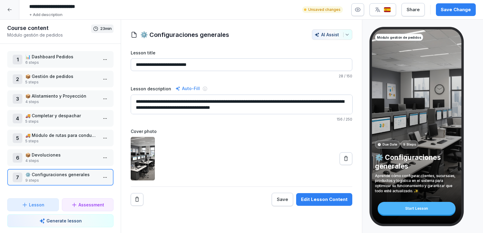
click at [72, 177] on p "⚙️ Configuraciones generales" at bounding box center [61, 174] width 72 height 6
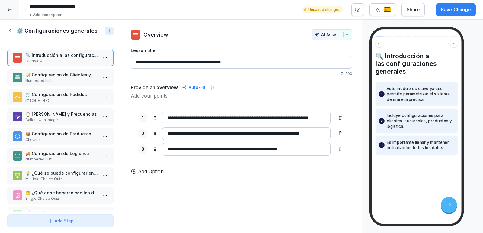
scroll to position [18, 0]
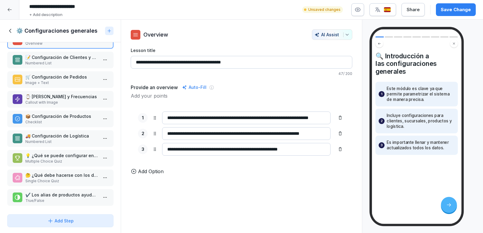
click at [44, 196] on p "✔️ Los alias de productos ayudan a personalizar pedidos por PDF." at bounding box center [61, 194] width 72 height 6
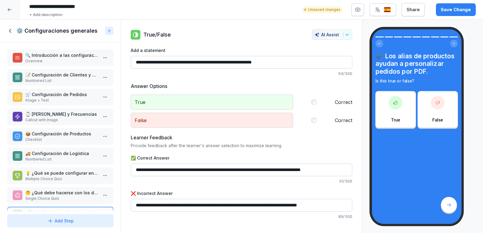
click at [66, 54] on p "🔍 Introducción a las configuraciones generales" at bounding box center [61, 55] width 72 height 6
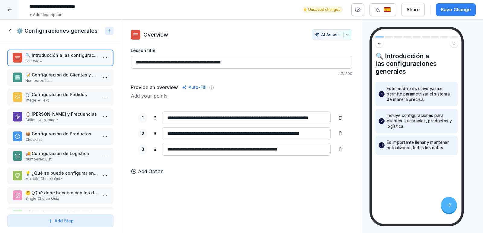
click at [31, 79] on p "Numbered List" at bounding box center [61, 80] width 72 height 5
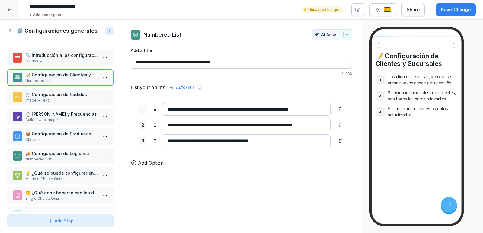
click at [73, 97] on div "🛒 Configuración de Pedidos Image + Text" at bounding box center [61, 97] width 72 height 12
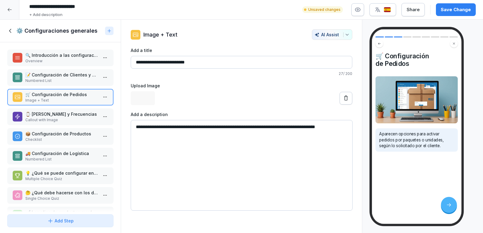
click at [77, 72] on p "📝 Configuración de Clientes y Sucursales" at bounding box center [61, 75] width 72 height 6
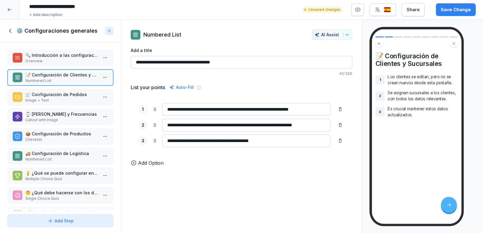
click at [60, 62] on p "Overview" at bounding box center [61, 60] width 72 height 5
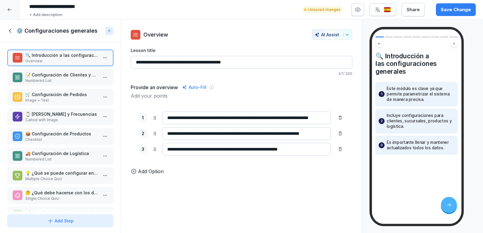
click at [79, 78] on p "Numbered List" at bounding box center [61, 80] width 72 height 5
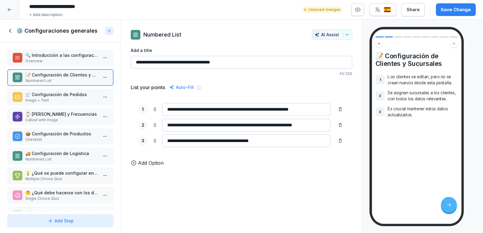
click at [104, 78] on html "**********" at bounding box center [241, 116] width 483 height 233
click at [92, 111] on div "Delete" at bounding box center [82, 111] width 51 height 11
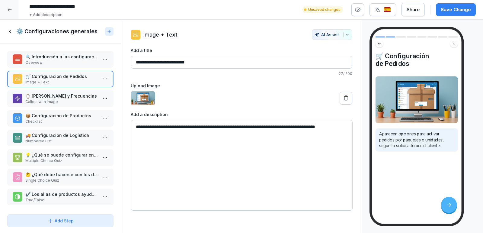
click at [65, 99] on p "Callout with Image" at bounding box center [61, 101] width 72 height 5
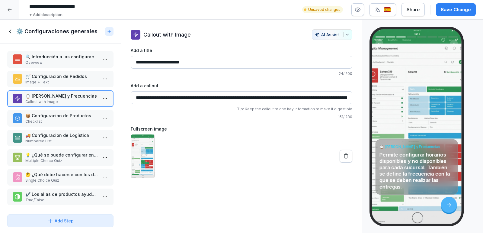
click at [107, 97] on html "**********" at bounding box center [241, 116] width 483 height 233
click at [90, 136] on div "Delete" at bounding box center [82, 132] width 51 height 11
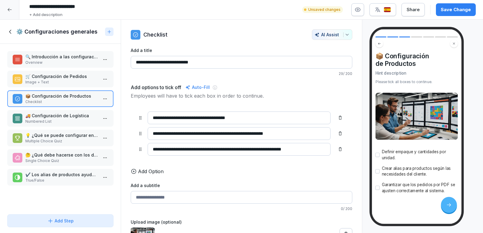
click at [99, 98] on div "📦 Configuración de Productos Checklist" at bounding box center [60, 99] width 95 height 12
click at [104, 98] on html "**********" at bounding box center [241, 116] width 483 height 233
click at [88, 128] on div "Delete" at bounding box center [82, 132] width 51 height 11
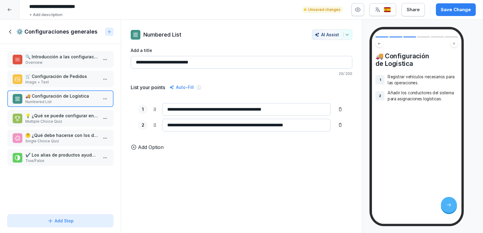
click at [107, 99] on html "**********" at bounding box center [241, 116] width 483 height 233
click at [85, 133] on div "Delete" at bounding box center [82, 132] width 51 height 11
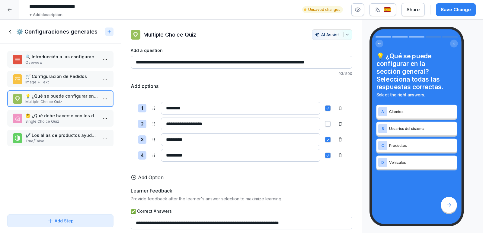
click at [82, 118] on p "🤔 ¿Qué debe hacerse con los datos de sucursales?" at bounding box center [61, 115] width 72 height 6
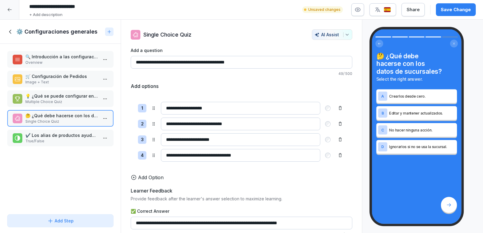
click at [105, 116] on html "**********" at bounding box center [241, 116] width 483 height 233
click at [88, 156] on div "Delete" at bounding box center [82, 151] width 51 height 11
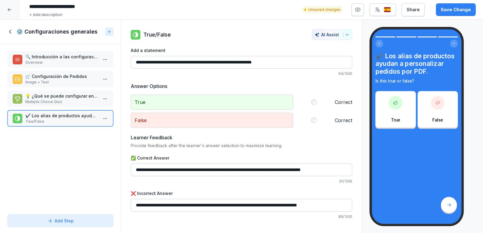
click at [45, 96] on p "💡 ¿Qué se puede configurar en la sección general? Selecciona todas las respuest…" at bounding box center [61, 96] width 72 height 6
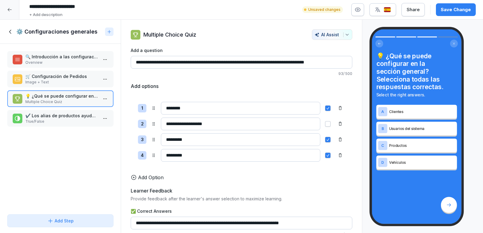
click at [58, 83] on p "Image + Text" at bounding box center [61, 81] width 72 height 5
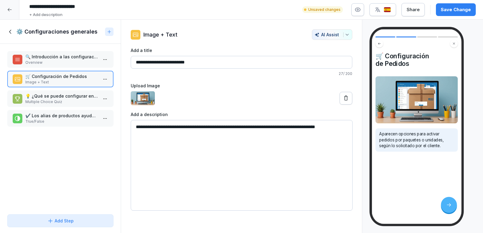
click at [56, 60] on p "Overview" at bounding box center [61, 62] width 72 height 5
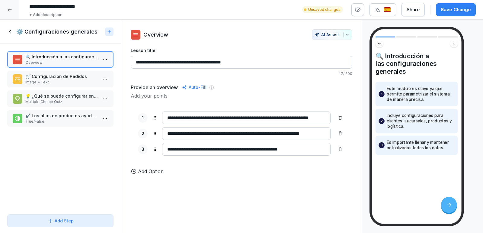
click at [104, 58] on html "**********" at bounding box center [241, 116] width 483 height 233
click at [90, 96] on div "Delete" at bounding box center [82, 93] width 51 height 11
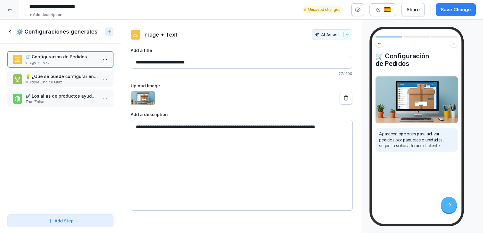
click at [103, 61] on html "**********" at bounding box center [241, 116] width 483 height 233
click at [88, 92] on div "Delete" at bounding box center [82, 93] width 51 height 11
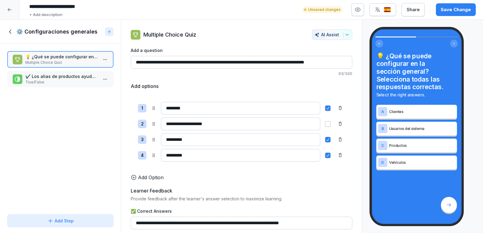
click at [77, 225] on button "Add Step" at bounding box center [60, 220] width 106 height 13
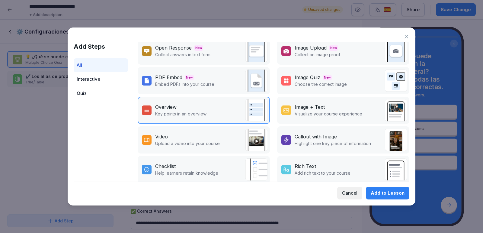
scroll to position [38, 0]
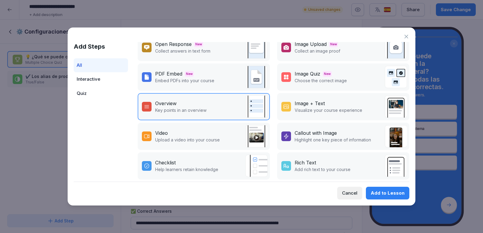
click at [215, 139] on p "Upload a video into your course" at bounding box center [187, 139] width 65 height 6
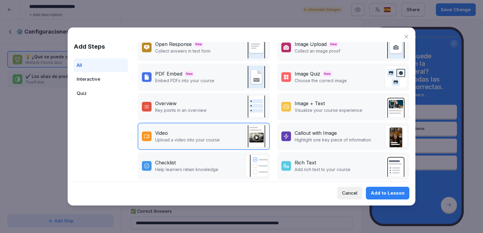
click at [215, 136] on div "Video" at bounding box center [187, 132] width 65 height 7
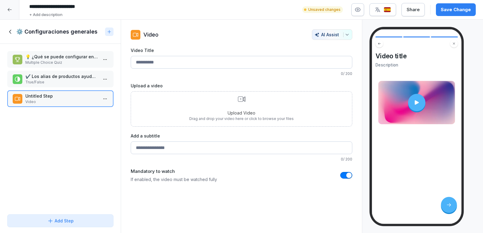
click at [242, 104] on div "Upload Video Drag and drop your video here or click to browse your files" at bounding box center [241, 108] width 104 height 25
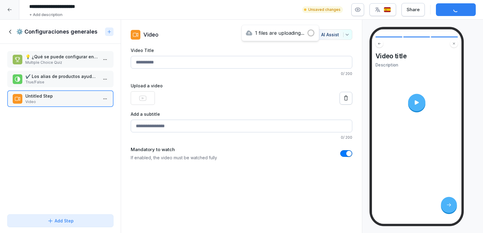
click at [181, 59] on input "Video Title" at bounding box center [242, 62] width 222 height 13
type input "**********"
click at [153, 129] on input "Add a subtitle" at bounding box center [242, 126] width 222 height 13
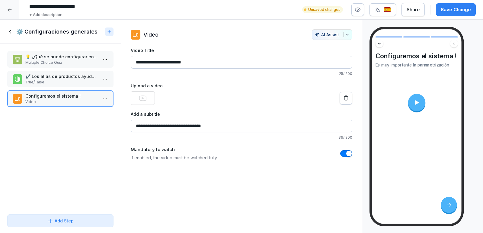
type input "**********"
click at [236, 195] on div "**********" at bounding box center [242, 126] width 242 height 213
click at [450, 10] on div "Save Change" at bounding box center [456, 9] width 30 height 7
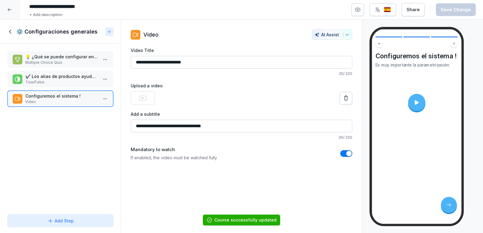
click at [10, 33] on icon at bounding box center [10, 31] width 7 height 7
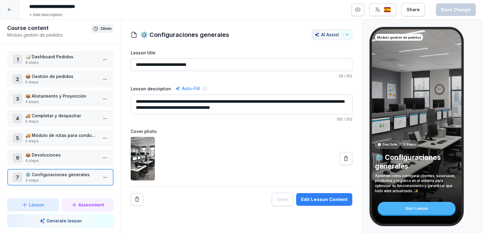
click at [45, 202] on div "Lesson" at bounding box center [32, 204] width 41 height 6
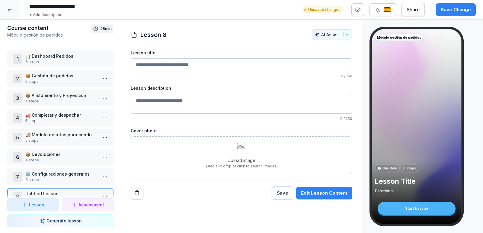
click at [155, 36] on h1 "Lesson 8" at bounding box center [153, 34] width 26 height 9
click at [171, 35] on div at bounding box center [239, 34] width 139 height 11
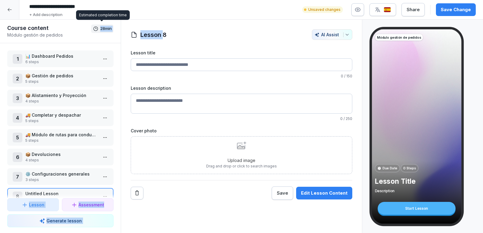
drag, startPoint x: 164, startPoint y: 34, endPoint x: 97, endPoint y: 30, distance: 67.5
click at [97, 30] on div "Course content Módulo gestión de pedidos 28 min 1 📊 Dashboard Pedidos 6 steps 2…" at bounding box center [241, 126] width 483 height 213
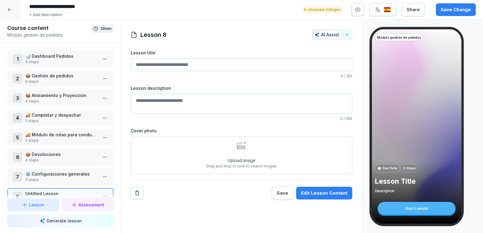
click at [197, 178] on div "Lesson title 0 / 150 Lesson description 0 / 250 Cover photo Upload image Drag a…" at bounding box center [242, 125] width 222 height 150
click at [167, 32] on div "Lesson 8 AI Assist" at bounding box center [242, 34] width 222 height 11
click at [160, 36] on h1 "Lesson 8" at bounding box center [153, 34] width 26 height 9
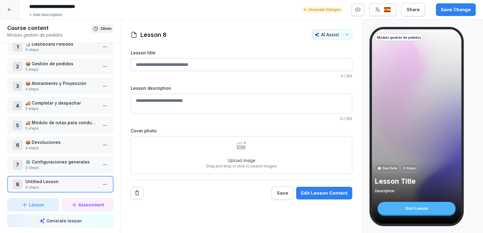
click at [46, 183] on p "Untitled Lesson" at bounding box center [61, 181] width 72 height 6
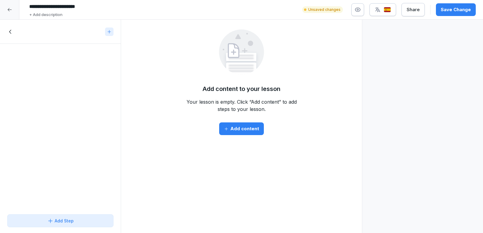
click at [56, 3] on input "**********" at bounding box center [117, 7] width 181 height 10
click at [8, 8] on icon at bounding box center [9, 9] width 5 height 5
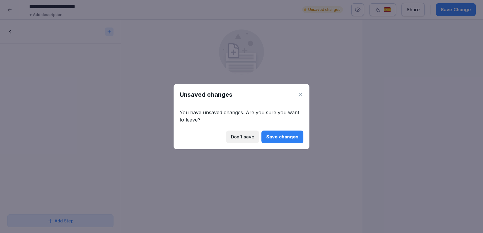
click at [292, 136] on div "Save changes" at bounding box center [282, 136] width 32 height 7
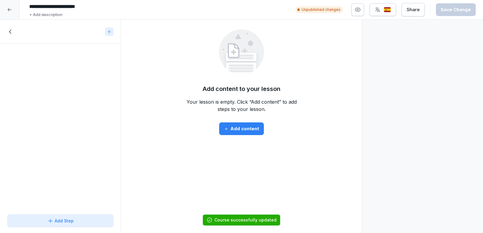
click at [10, 30] on icon at bounding box center [10, 31] width 7 height 7
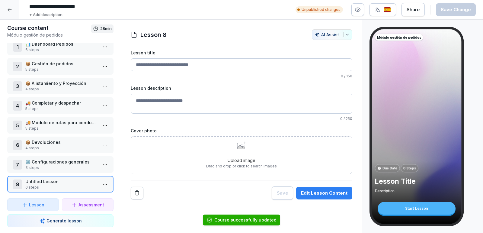
click at [69, 184] on p "0 steps" at bounding box center [61, 186] width 72 height 5
click at [161, 35] on h1 "Lesson 8" at bounding box center [153, 34] width 26 height 9
click at [107, 184] on html "**********" at bounding box center [241, 116] width 483 height 233
click at [34, 181] on html "**********" at bounding box center [241, 116] width 483 height 233
click at [34, 181] on p "Untitled Lesson" at bounding box center [61, 181] width 72 height 6
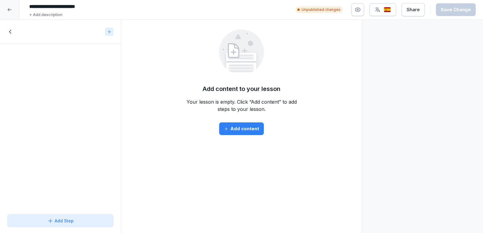
click at [80, 7] on input "**********" at bounding box center [117, 7] width 181 height 10
click at [7, 31] on div at bounding box center [60, 32] width 121 height 24
click at [11, 31] on icon at bounding box center [10, 31] width 7 height 7
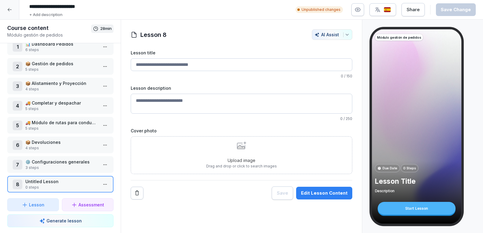
click at [56, 161] on p "⚙️ Configuraciones generales" at bounding box center [61, 161] width 72 height 6
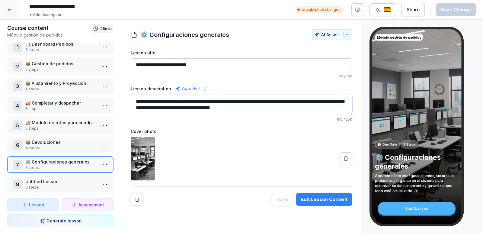
click at [49, 184] on p "0 steps" at bounding box center [61, 186] width 72 height 5
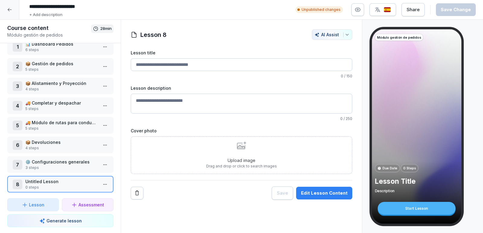
click at [106, 184] on html "**********" at bounding box center [241, 116] width 483 height 233
click at [97, 168] on div "Delete" at bounding box center [82, 171] width 51 height 11
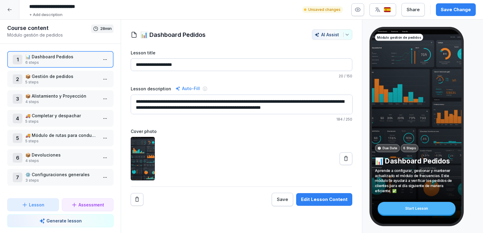
click at [58, 179] on p "3 steps" at bounding box center [61, 180] width 72 height 5
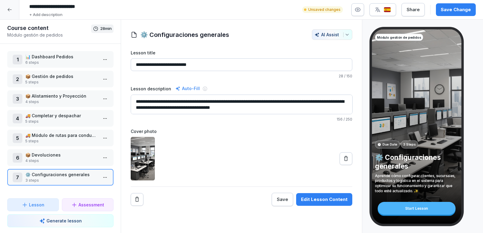
click at [56, 226] on button "Generate lesson" at bounding box center [60, 220] width 106 height 13
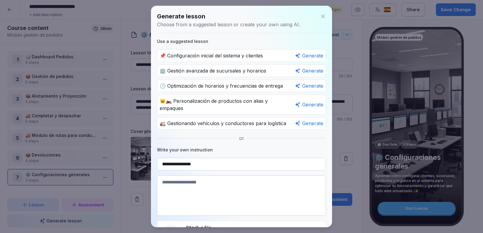
type input "**********"
click at [323, 17] on icon at bounding box center [323, 16] width 6 height 6
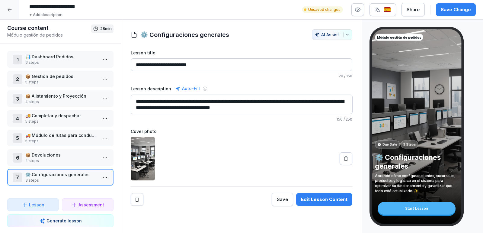
click at [50, 218] on p "Generate lesson" at bounding box center [63, 220] width 35 height 6
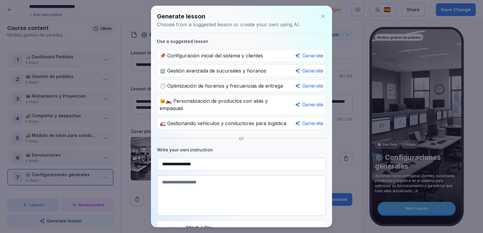
type input "**********"
click at [204, 177] on textarea at bounding box center [241, 195] width 169 height 40
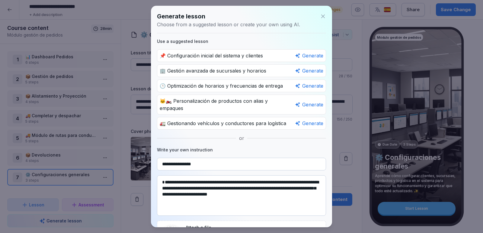
scroll to position [27, 0]
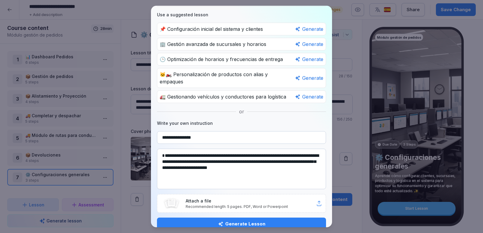
type textarea "**********"
click at [255, 220] on div "Generate Lesson" at bounding box center [241, 223] width 159 height 7
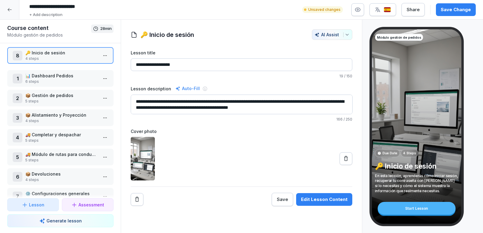
drag, startPoint x: 62, startPoint y: 184, endPoint x: 64, endPoint y: 56, distance: 128.6
click at [64, 56] on p "4 steps" at bounding box center [61, 58] width 72 height 5
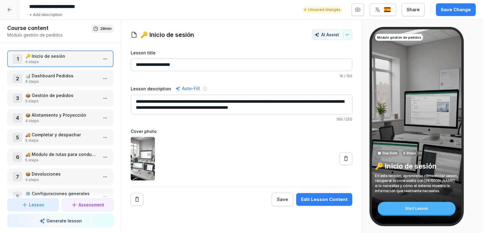
click at [43, 56] on p "🔑 Inicio de sesión" at bounding box center [61, 56] width 72 height 6
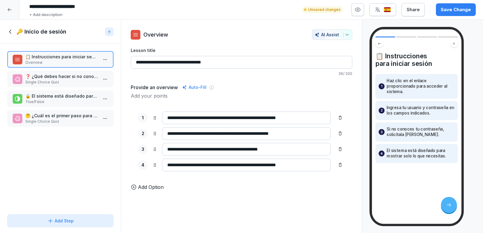
click at [65, 85] on div "❓ ¿Qué debes hacer si no conoces tu contraseña? Single Choice Quiz" at bounding box center [60, 79] width 106 height 17
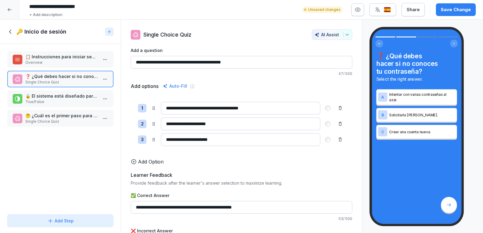
click at [106, 81] on html "**********" at bounding box center [241, 116] width 483 height 233
click at [77, 114] on div "Delete" at bounding box center [69, 113] width 21 height 6
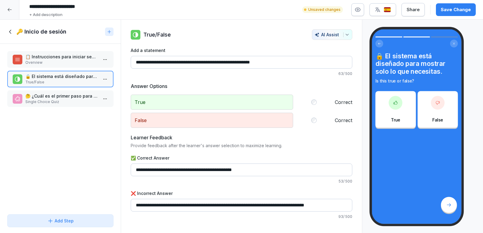
click at [64, 96] on p "🤔 ¿Cuál es el primer paso para iniciar sesión?" at bounding box center [61, 96] width 72 height 6
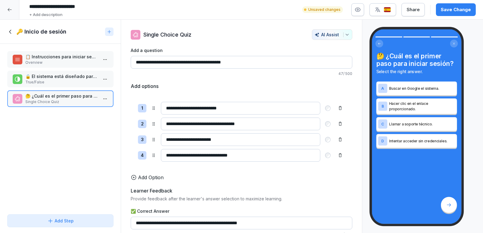
click at [72, 58] on p "📋 Instrucciones para iniciar sesión" at bounding box center [61, 56] width 72 height 6
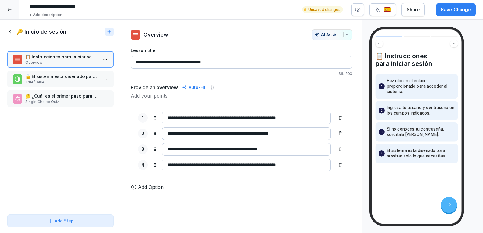
click at [57, 96] on p "🤔 ¿Cuál es el primer paso para iniciar sesión?" at bounding box center [61, 96] width 72 height 6
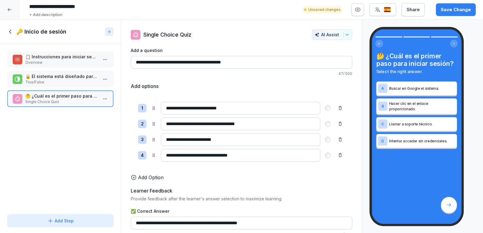
click at [66, 223] on div "Add Step" at bounding box center [60, 220] width 26 height 6
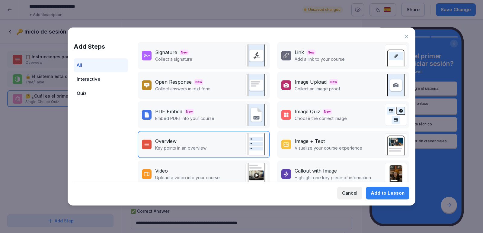
click at [321, 56] on p "Add a link to your course" at bounding box center [320, 59] width 50 height 6
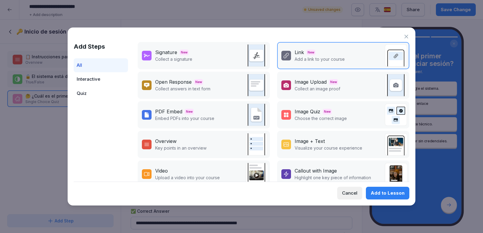
click at [380, 193] on div "Add to Lesson" at bounding box center [388, 193] width 34 height 7
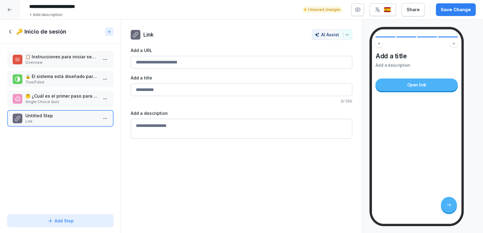
click at [40, 101] on p "Single Choice Quiz" at bounding box center [61, 101] width 72 height 5
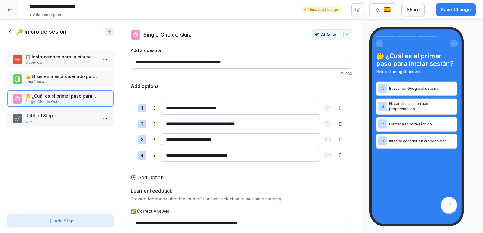
click at [51, 118] on p "Untitled Step" at bounding box center [61, 115] width 72 height 6
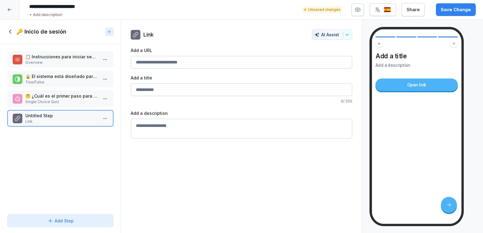
click at [173, 65] on input "Add a URL" at bounding box center [242, 62] width 222 height 13
paste input "**********"
type input "**********"
click at [204, 144] on div "**********" at bounding box center [242, 126] width 242 height 213
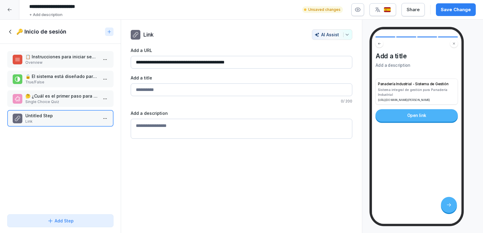
click at [164, 88] on input "Add a URL" at bounding box center [242, 89] width 222 height 13
type input "**********"
click at [149, 133] on textarea "Add a description" at bounding box center [242, 129] width 222 height 20
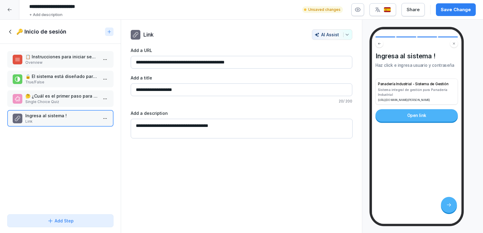
type textarea "**********"
click at [271, 173] on div "**********" at bounding box center [242, 126] width 242 height 213
click at [451, 11] on div "Save Change" at bounding box center [456, 9] width 30 height 7
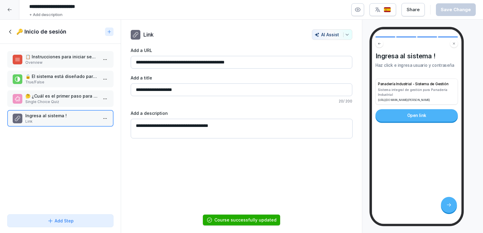
click at [12, 33] on icon at bounding box center [10, 31] width 7 height 7
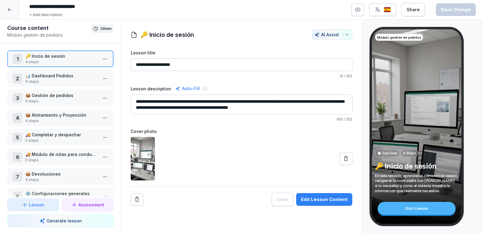
click at [65, 55] on p "🔑 Inicio de sesión" at bounding box center [61, 56] width 72 height 6
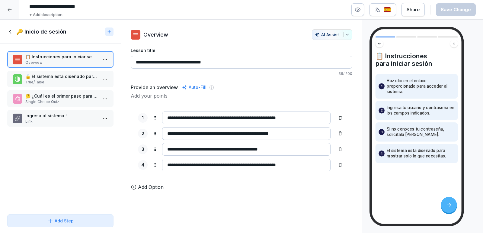
click at [63, 117] on p "Ingresa al sistema !" at bounding box center [61, 115] width 72 height 6
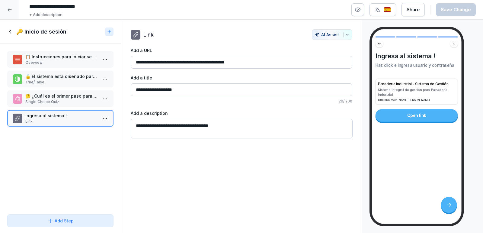
click at [239, 126] on textarea "**********" at bounding box center [242, 129] width 222 height 20
click at [277, 171] on div "**********" at bounding box center [242, 126] width 242 height 213
click at [10, 31] on icon at bounding box center [10, 32] width 2 height 4
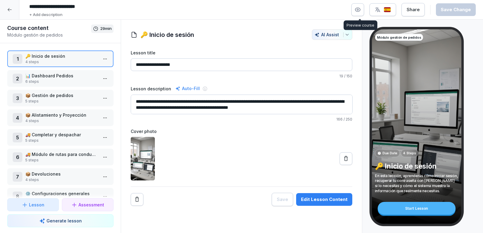
click at [354, 8] on button "button" at bounding box center [357, 9] width 13 height 13
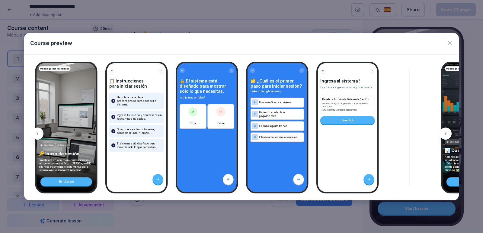
click at [450, 42] on icon "button" at bounding box center [450, 43] width 4 height 4
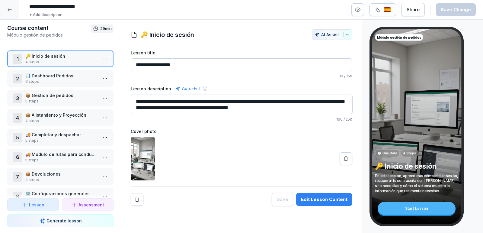
click at [6, 14] on div at bounding box center [9, 9] width 19 height 19
